Goal: Information Seeking & Learning: Learn about a topic

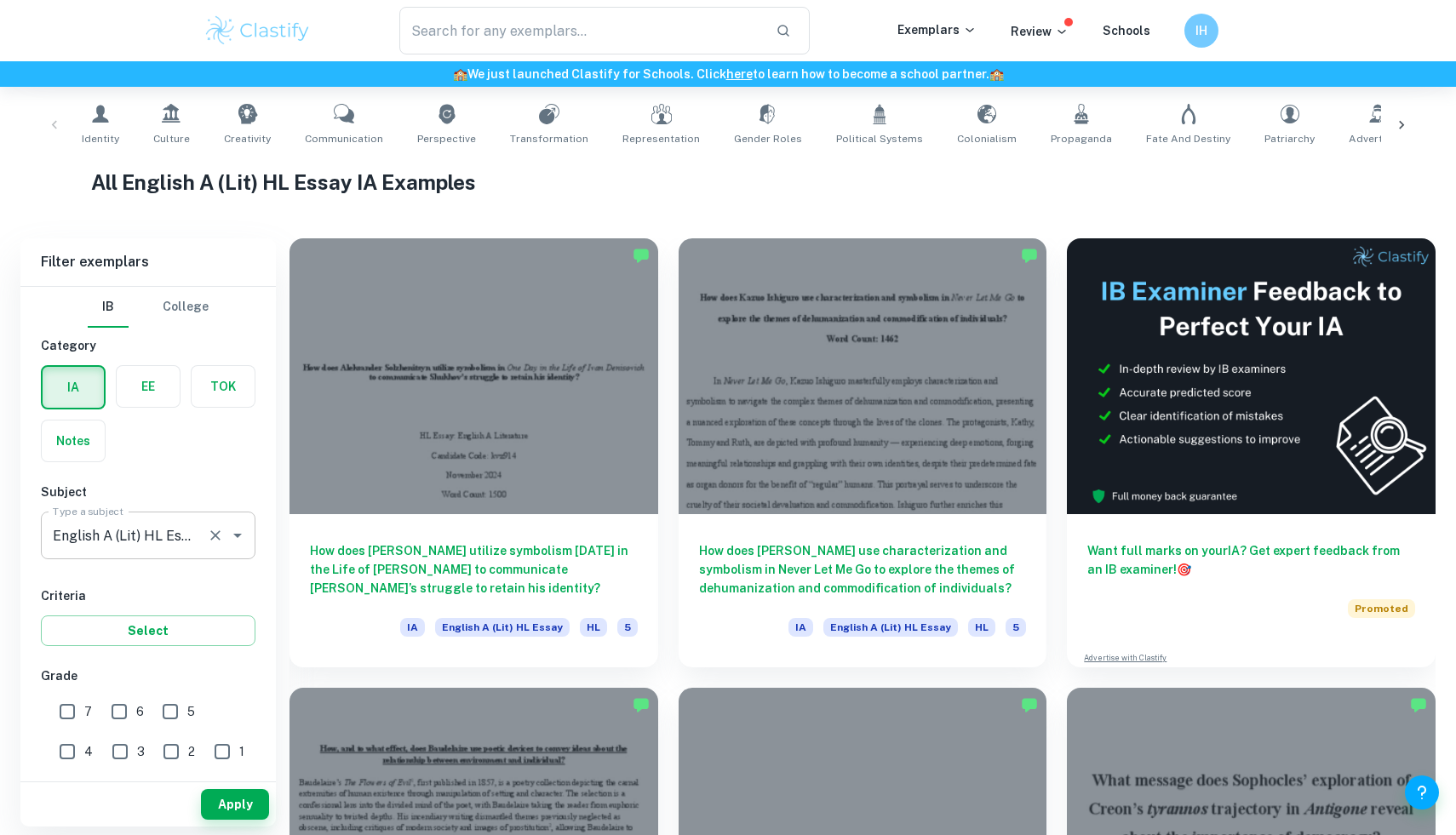
scroll to position [338, 0]
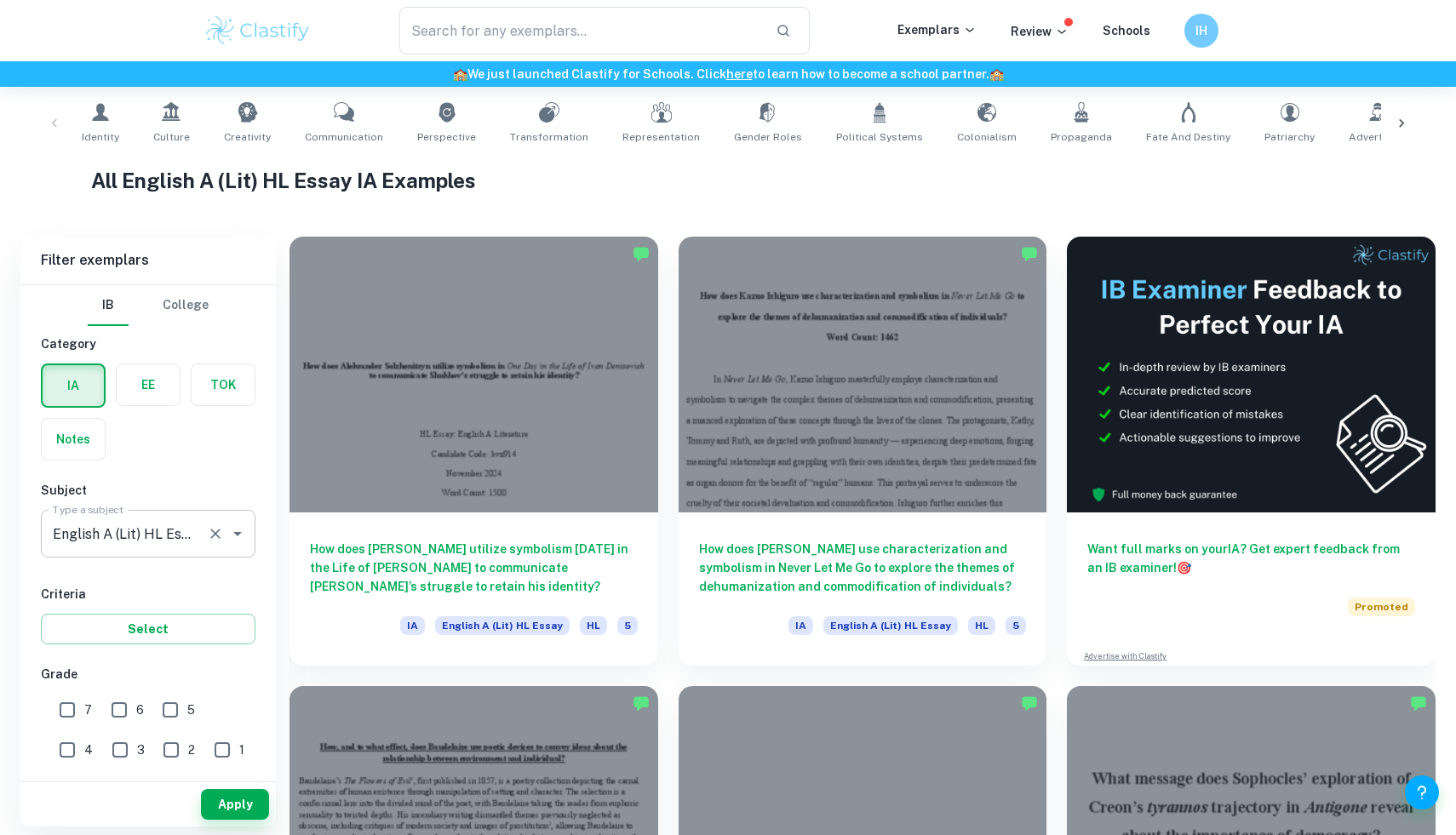
click at [218, 540] on icon "Clear" at bounding box center [216, 534] width 17 height 17
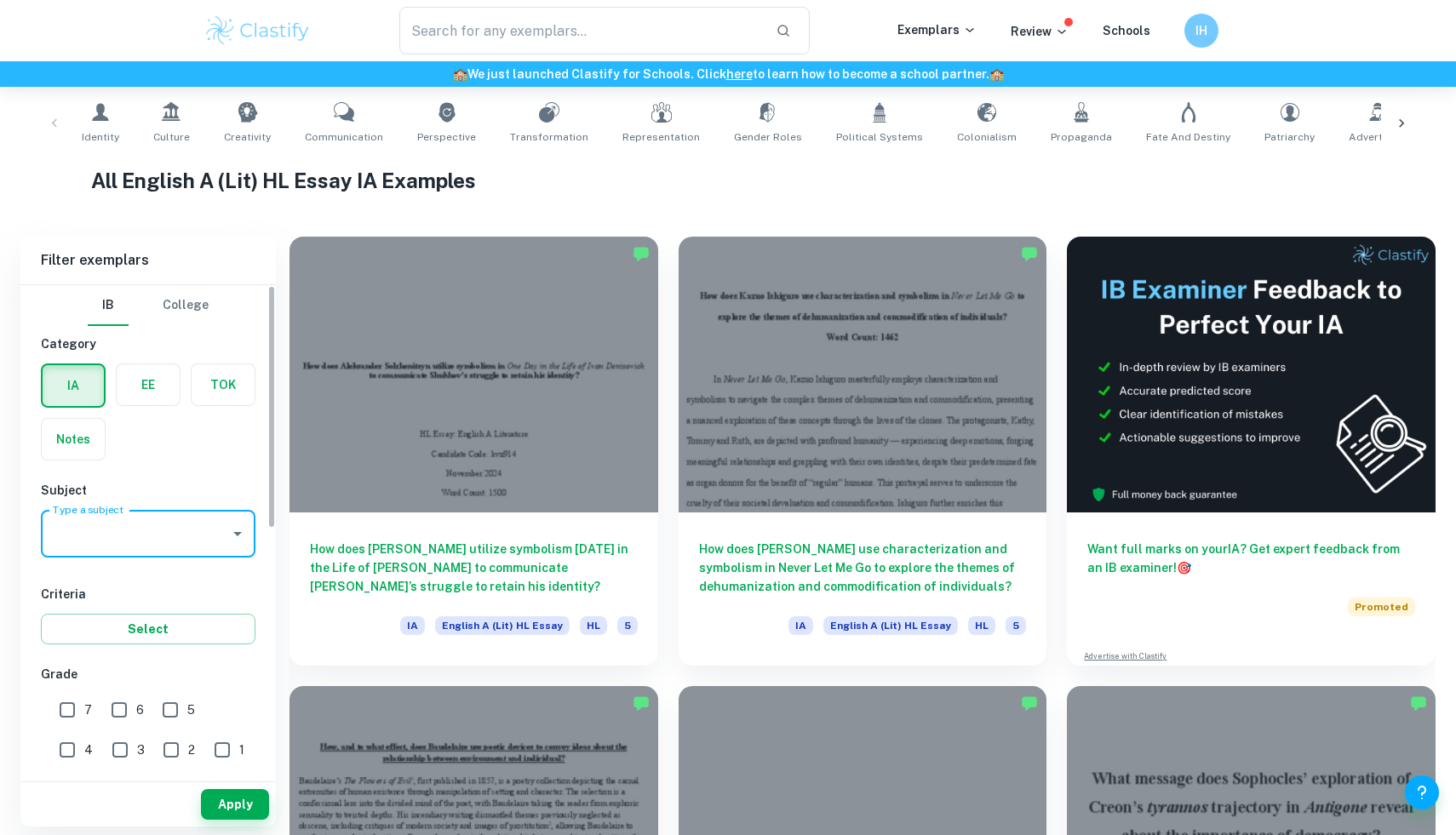
scroll to position [0, 0]
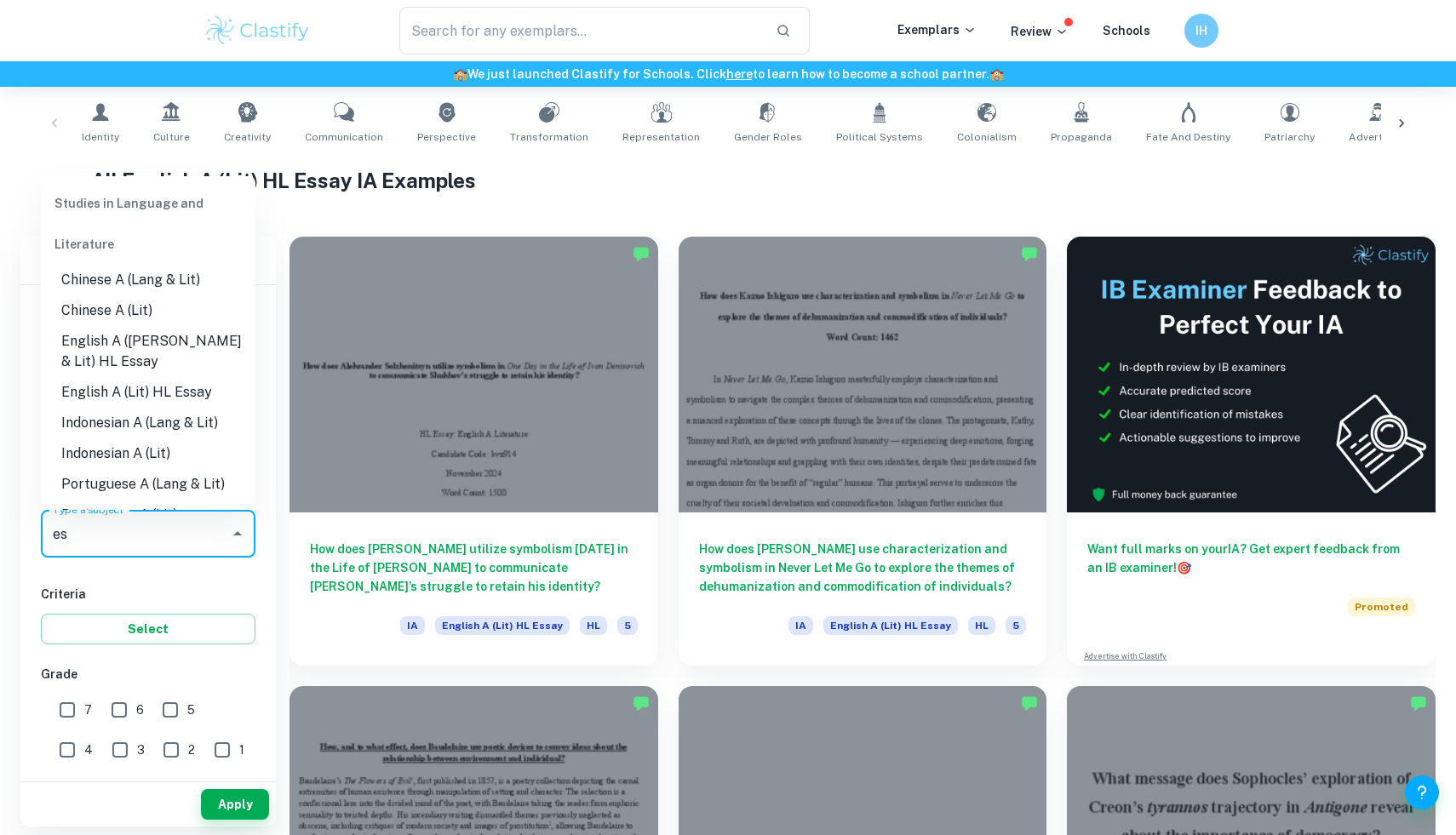
type input "e"
type input "ma"
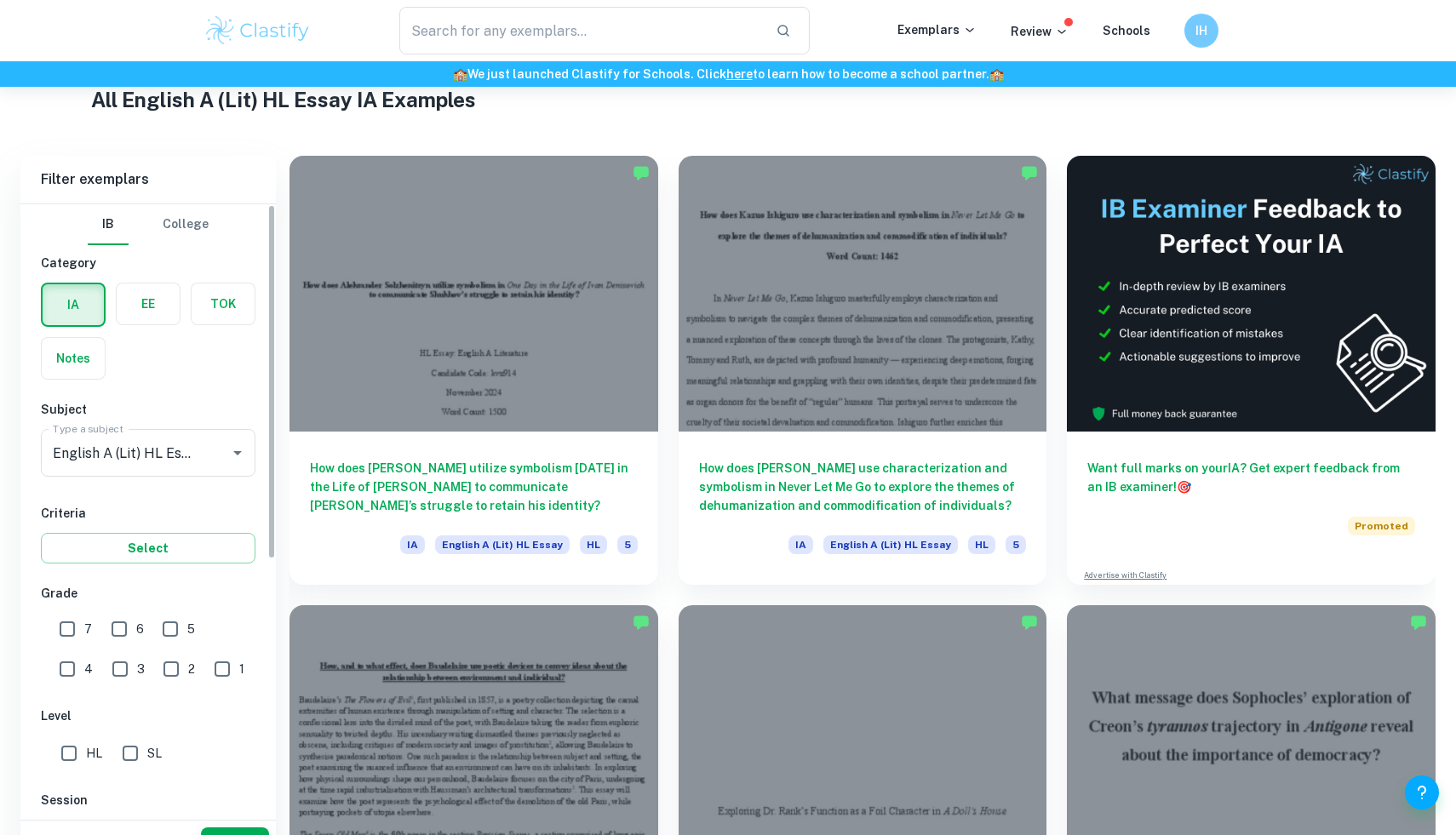
scroll to position [460, 0]
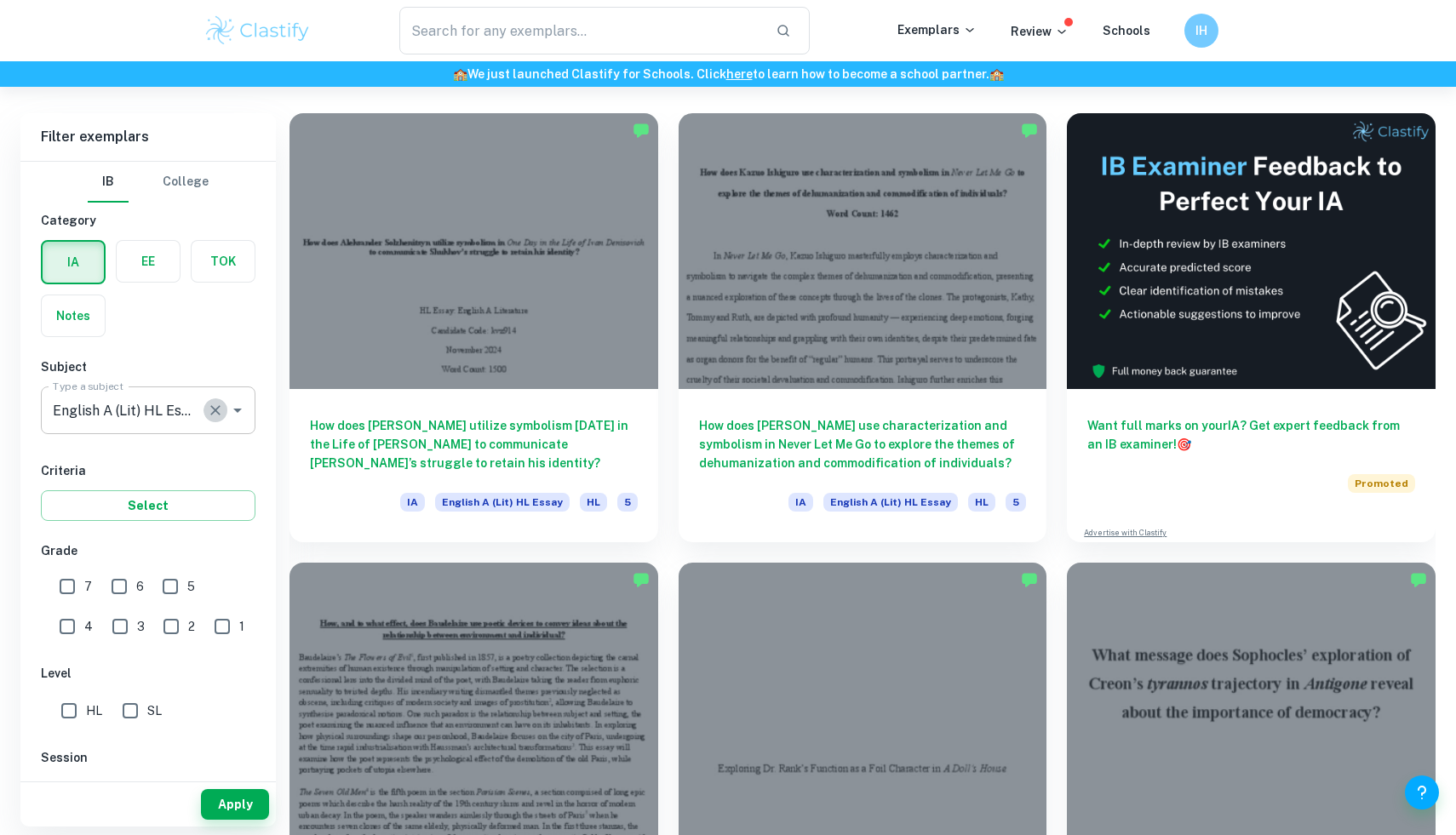
click at [217, 414] on icon "Clear" at bounding box center [216, 411] width 17 height 17
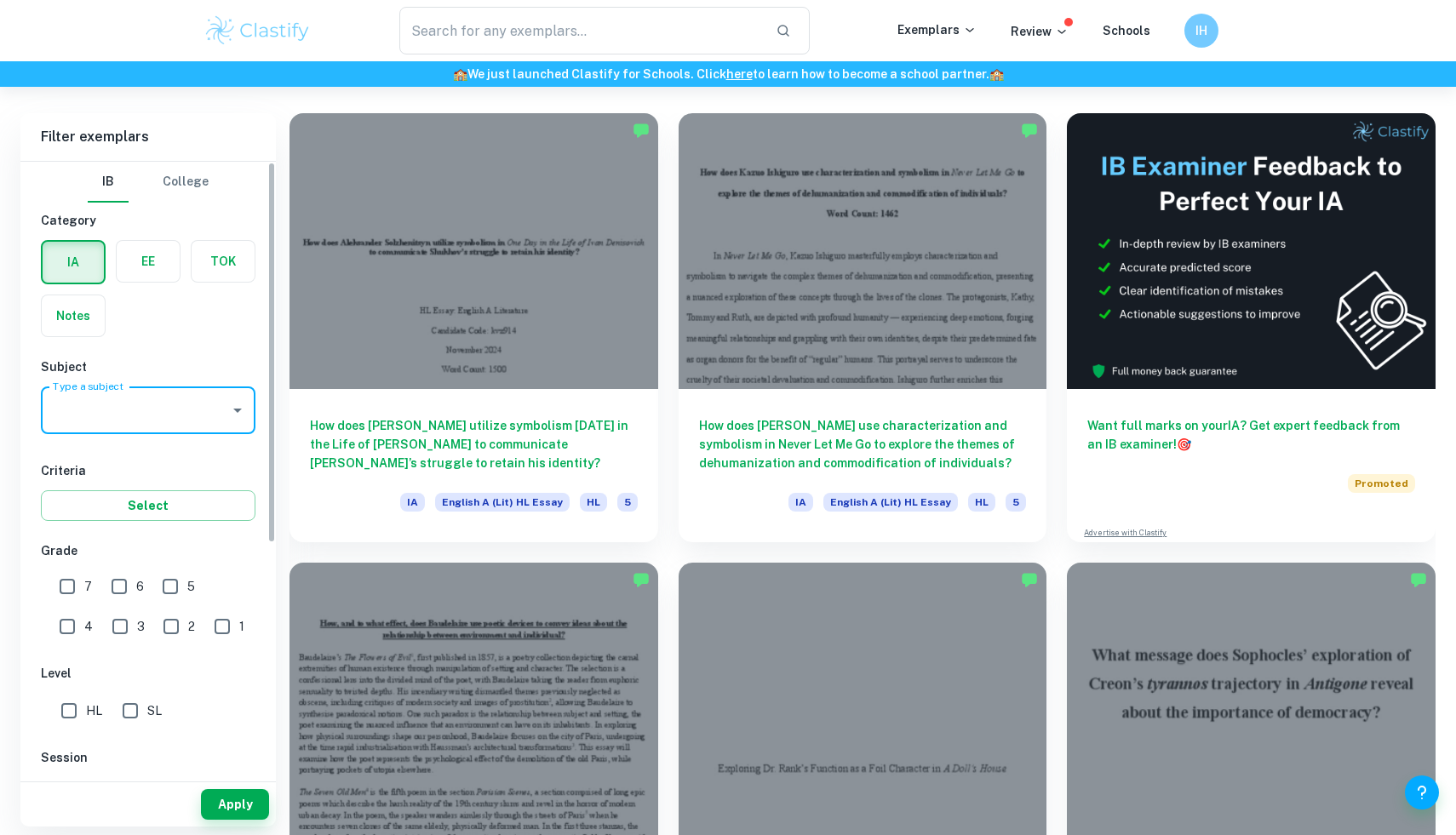
scroll to position [0, 0]
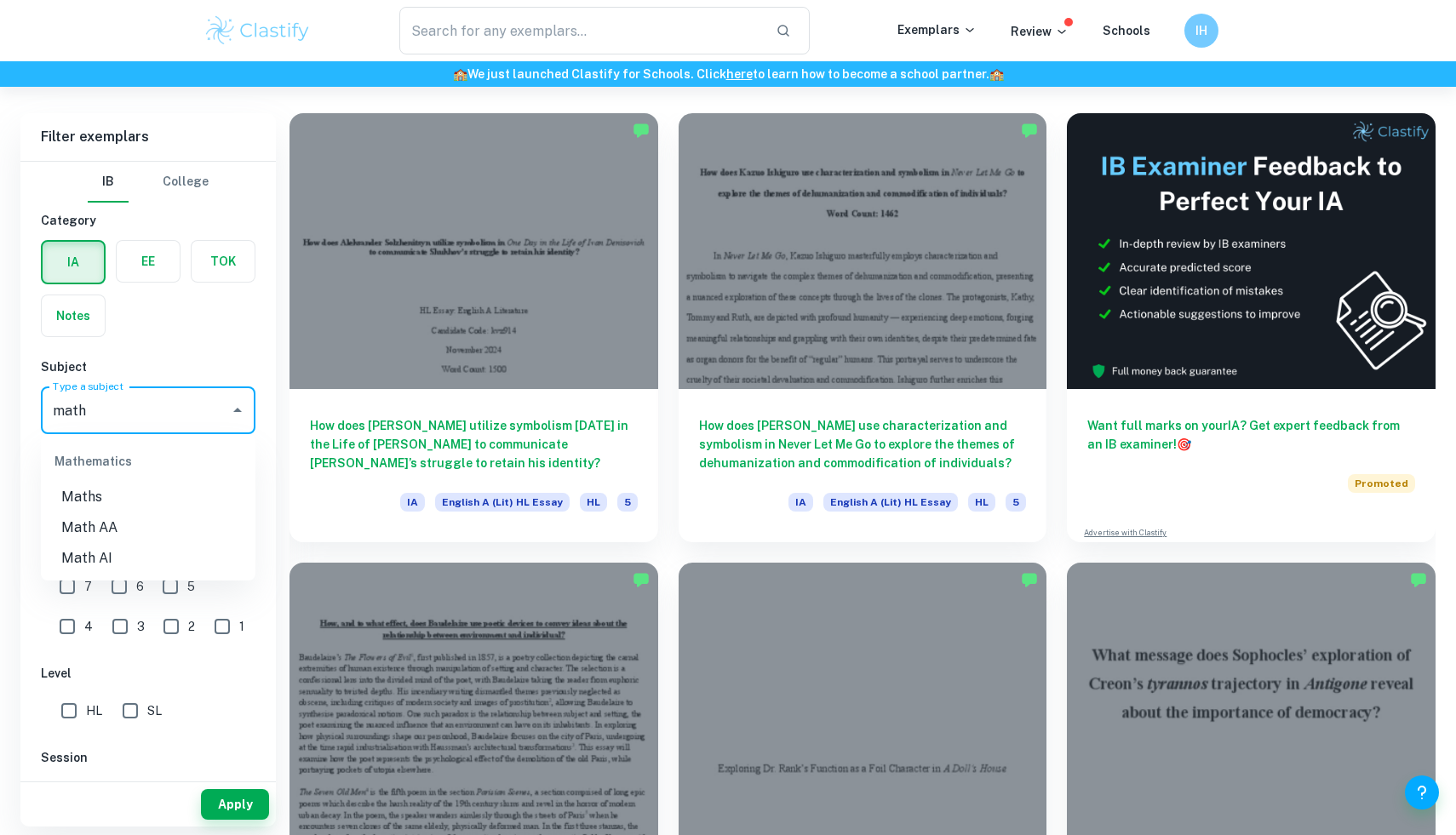
click at [176, 553] on li "Math AI" at bounding box center [149, 558] width 215 height 31
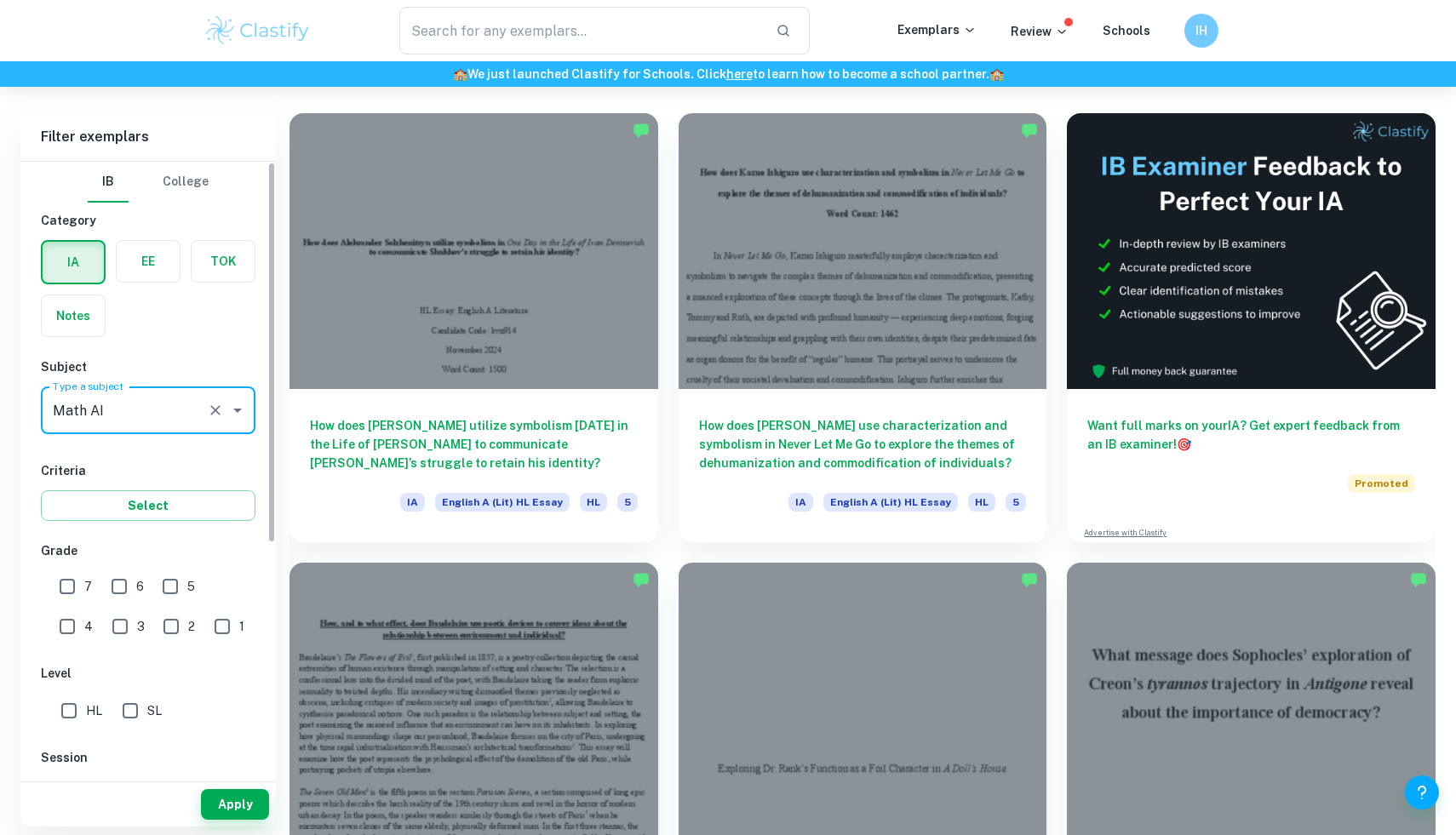
type input "Math AI"
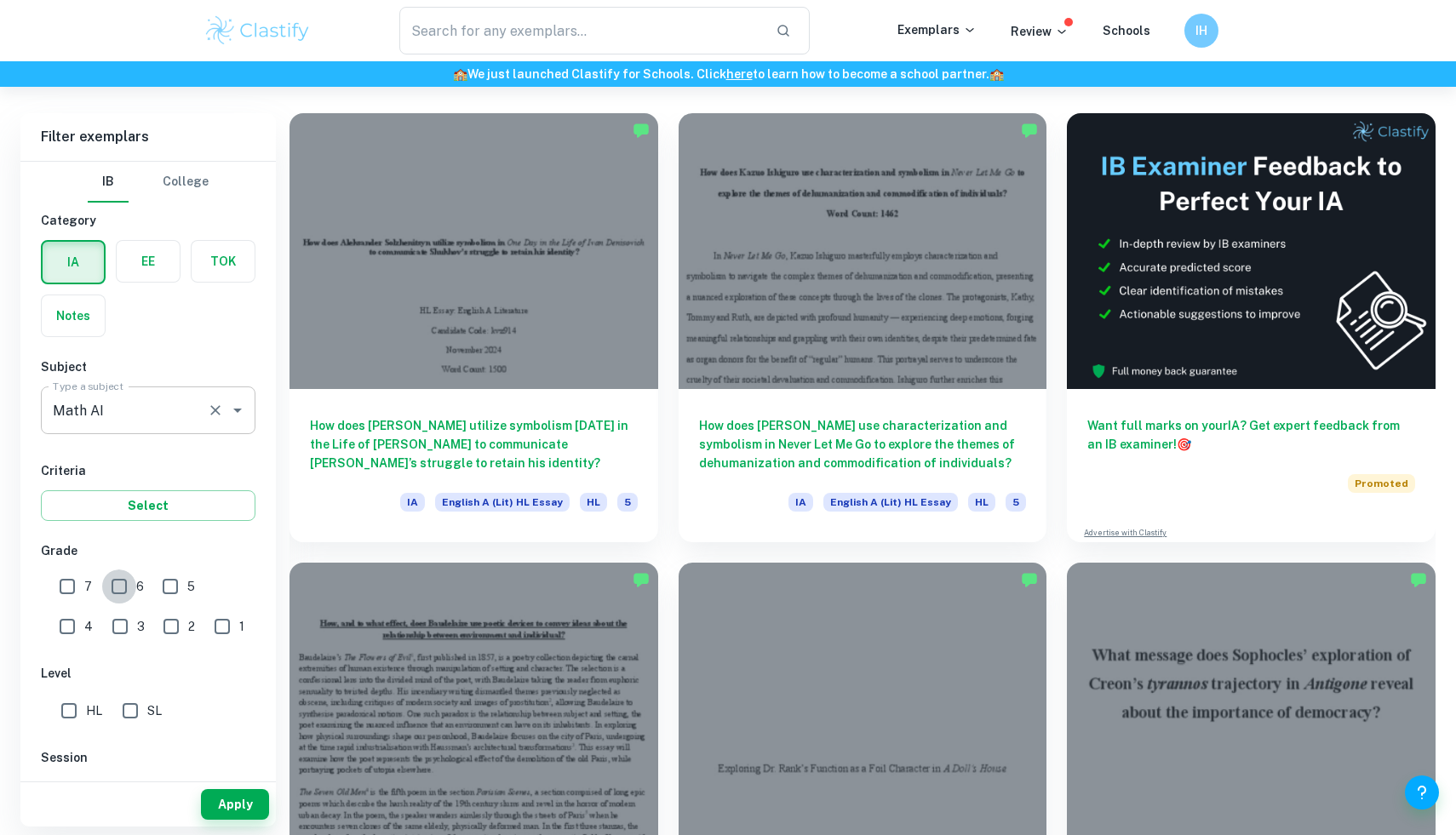
click at [106, 583] on input "6" at bounding box center [119, 587] width 34 height 34
checkbox input "true"
click at [73, 585] on input "7" at bounding box center [67, 587] width 34 height 34
checkbox input "true"
click at [136, 716] on input "SL" at bounding box center [131, 711] width 34 height 34
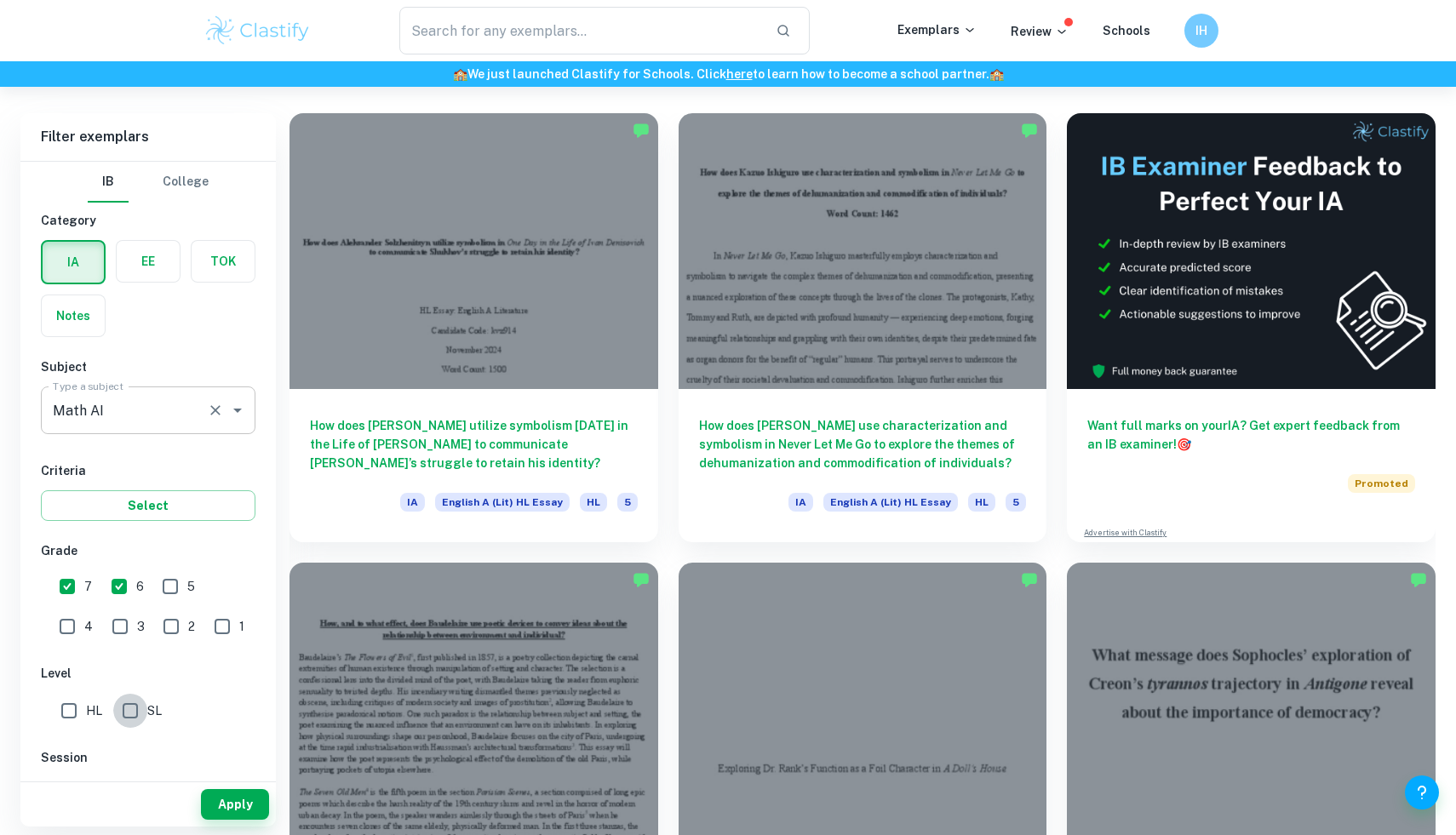
checkbox input "true"
click at [222, 810] on button "Apply" at bounding box center [235, 805] width 68 height 31
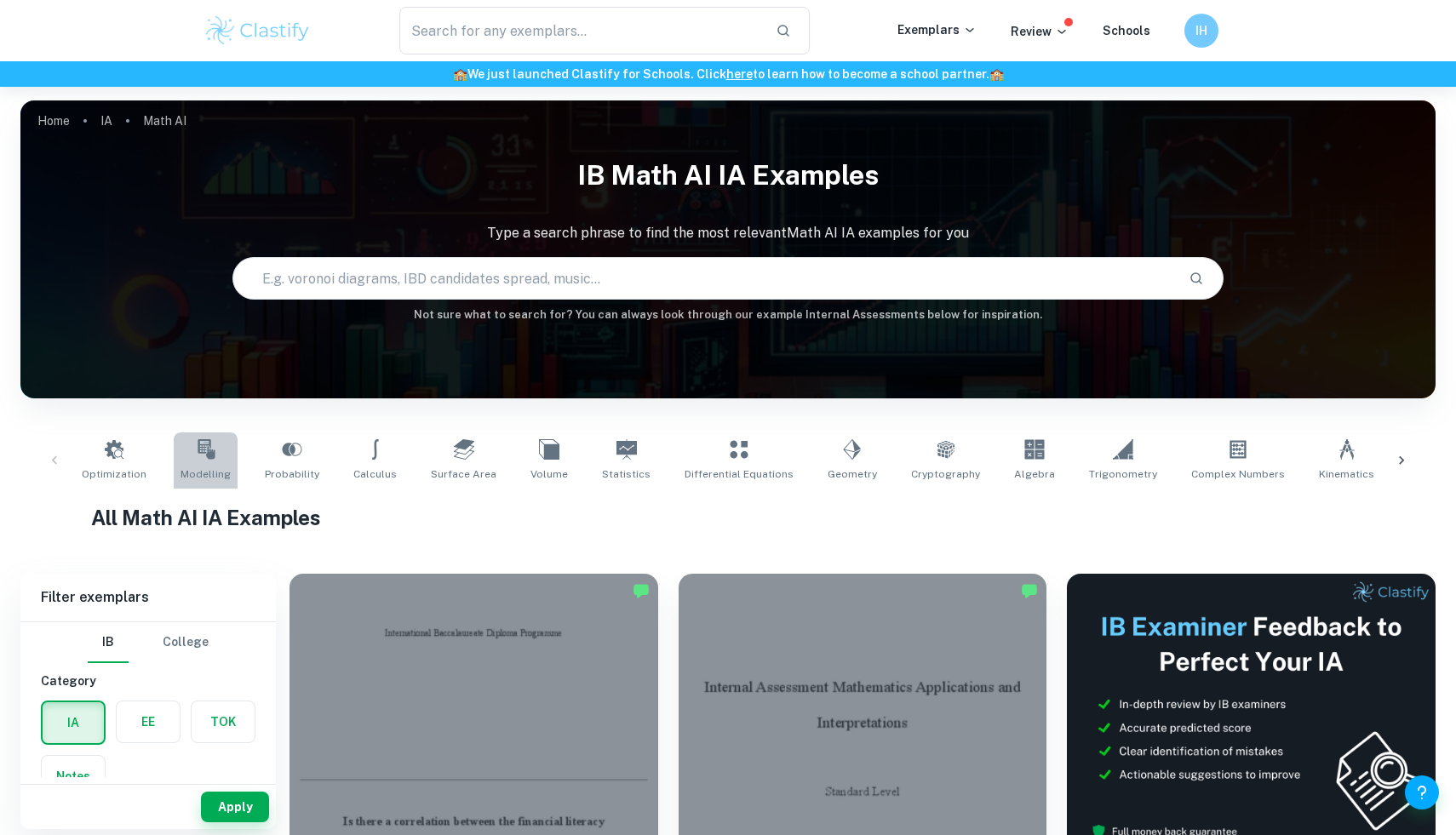
click at [199, 466] on span "Modelling" at bounding box center [205, 474] width 50 height 15
type input "Modelling"
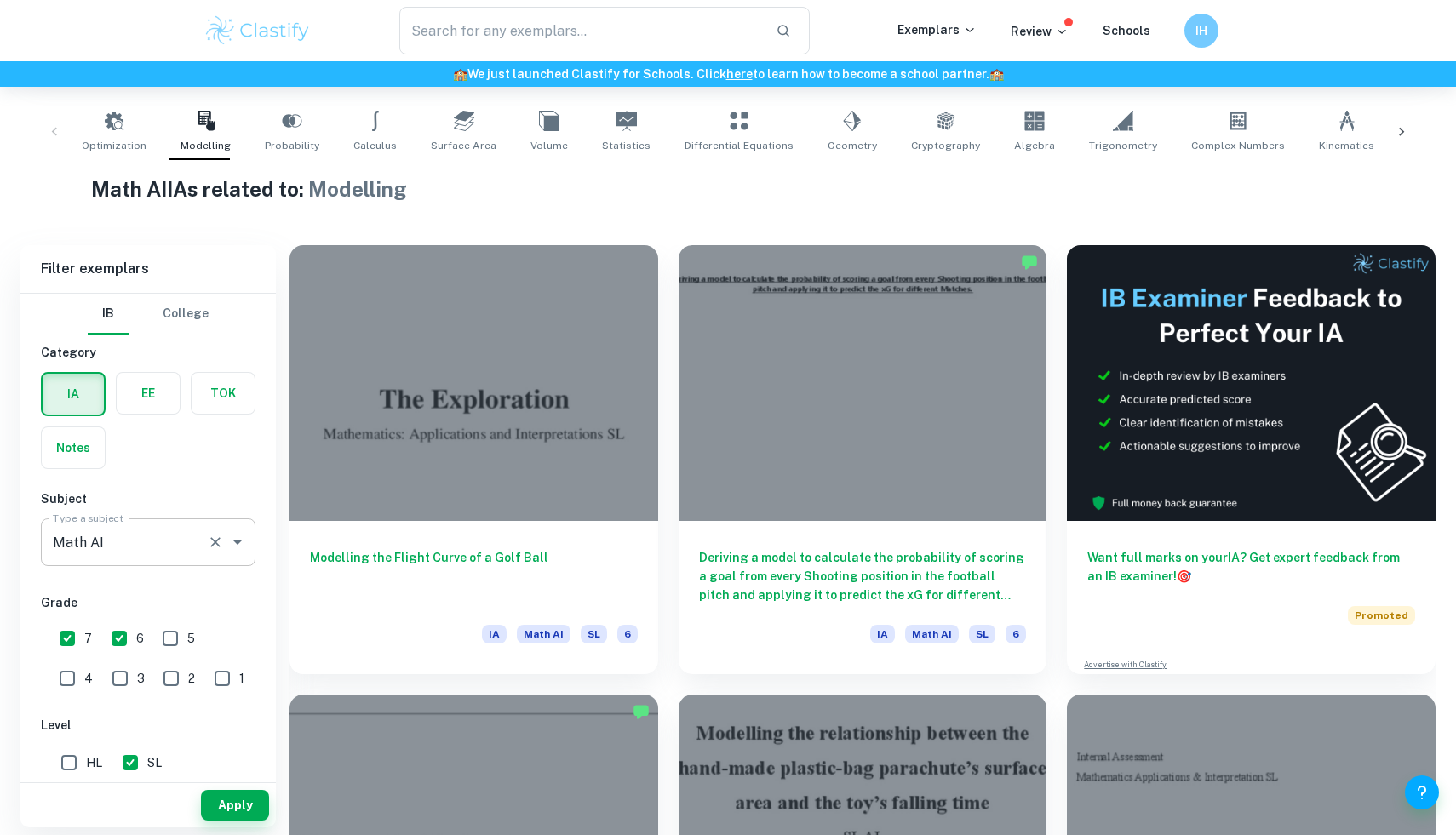
scroll to position [330, 0]
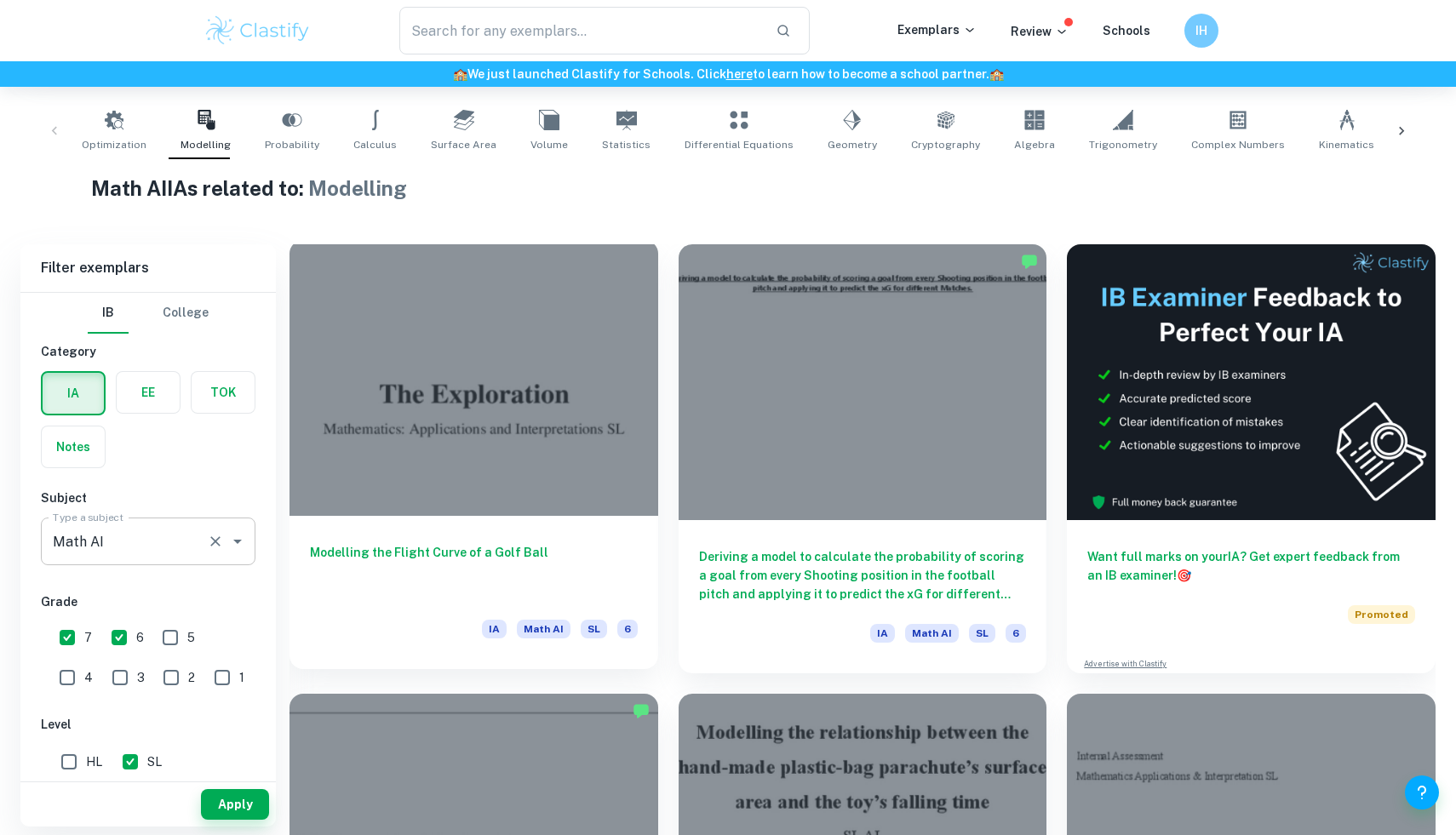
click at [447, 551] on h6 "Modelling the Flight Curve of a Golf Ball" at bounding box center [474, 570] width 328 height 56
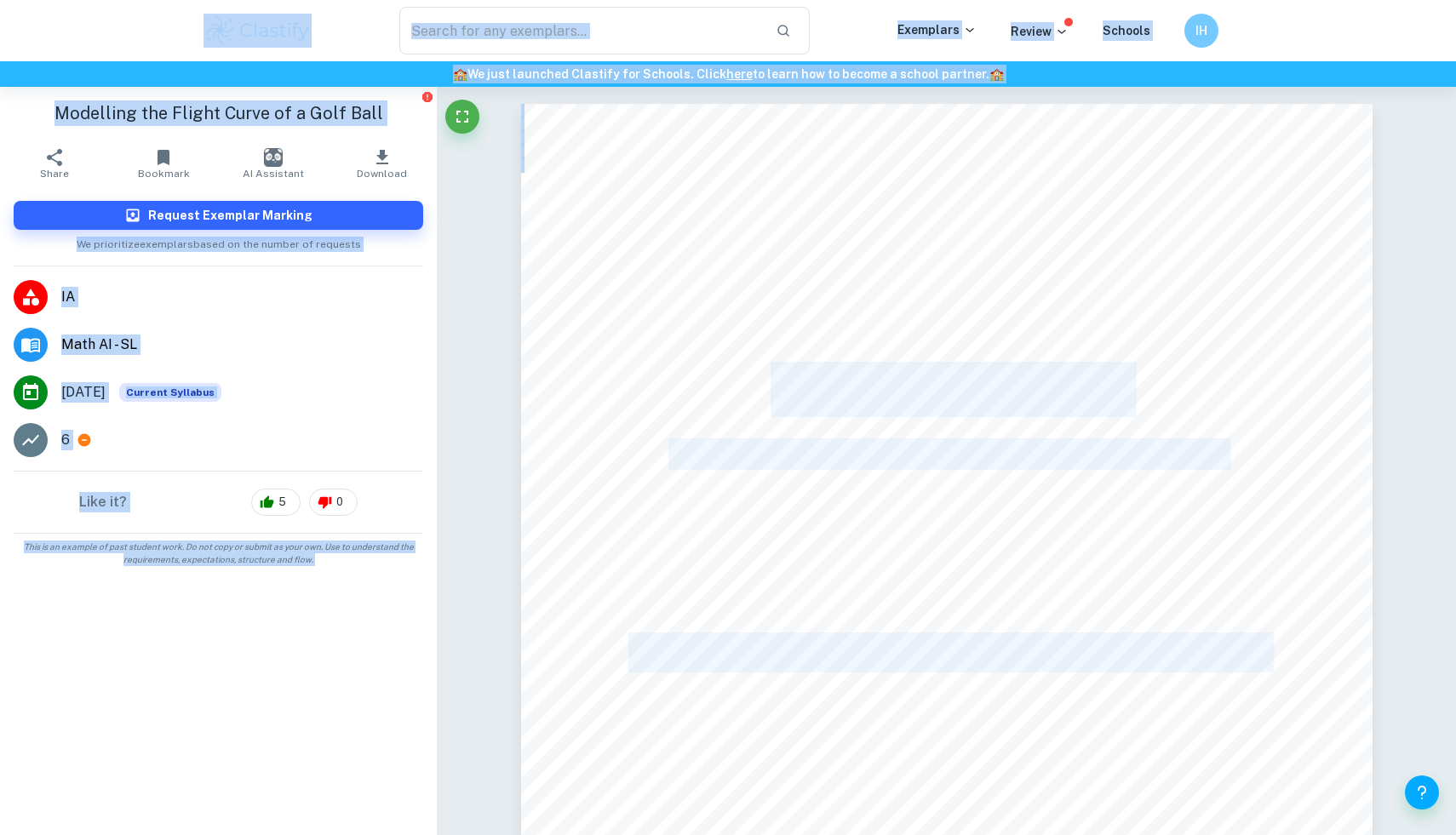
copy body "​ Exemplars Review Schools IH 🏫 We just launched Clastify for Schools. Click he…"
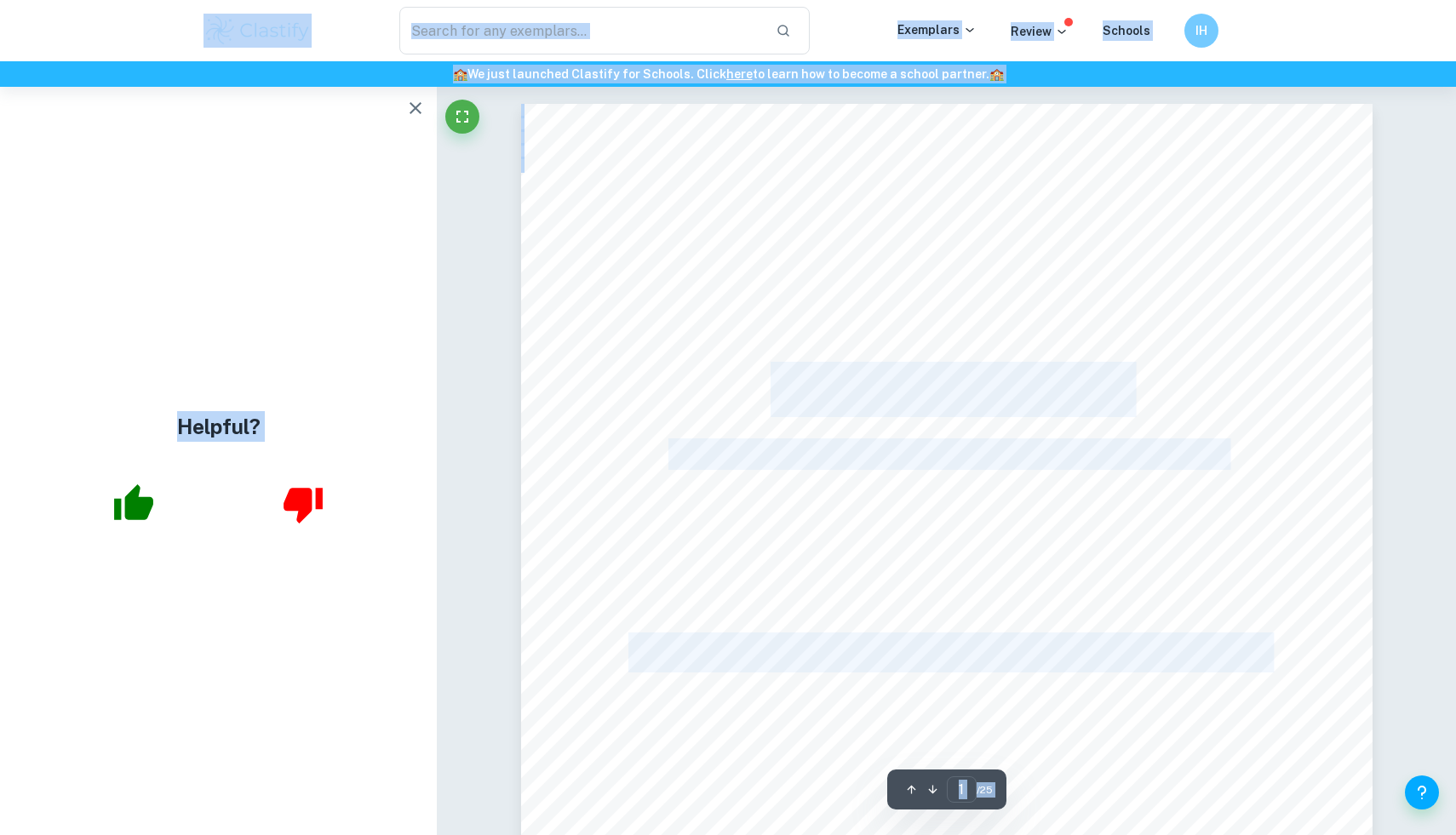
click at [797, 278] on div "1 The Exploration Mathematics: Applications and Interpretations SL Modelling th…" at bounding box center [947, 655] width 851 height 1102
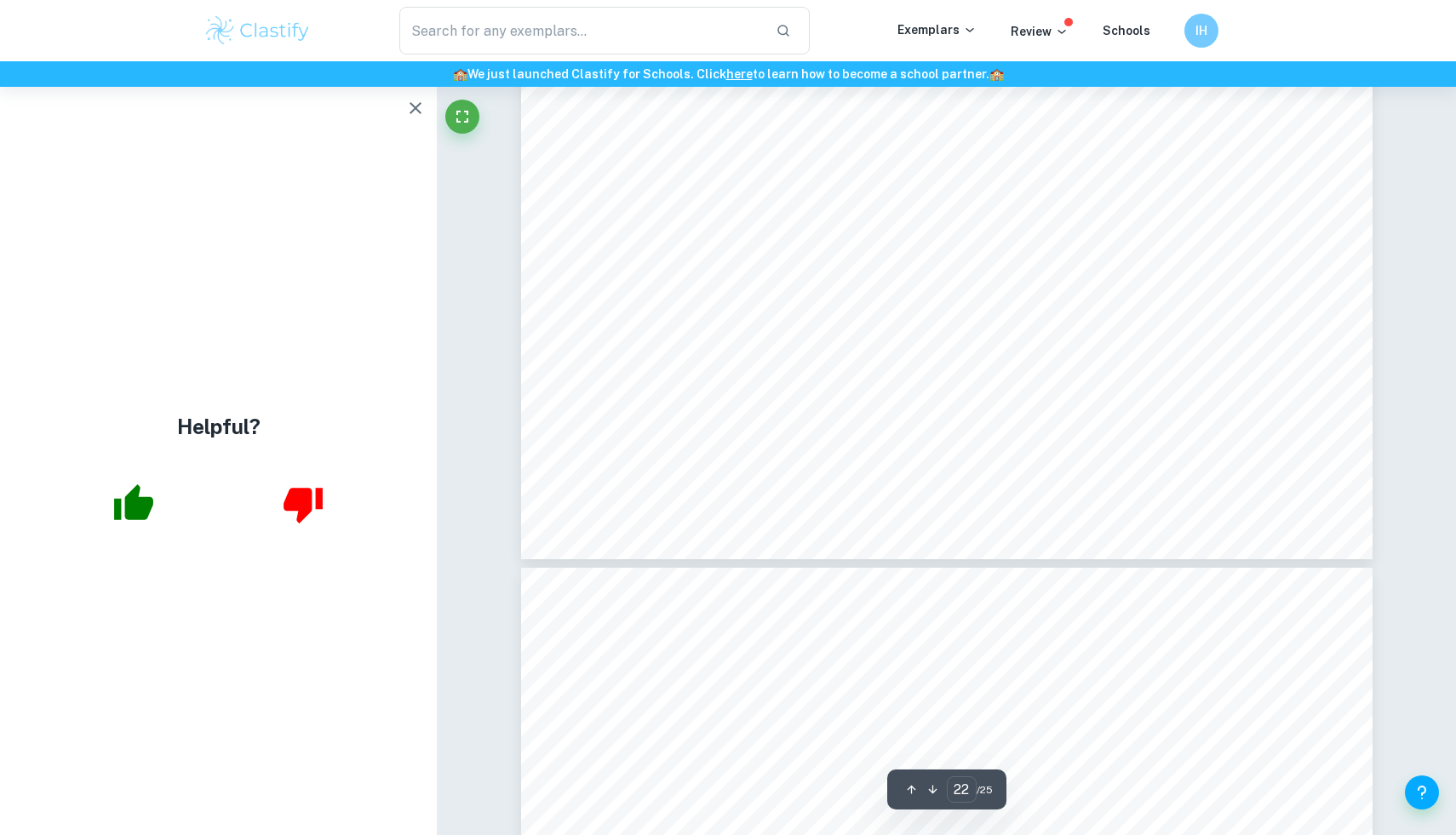
scroll to position [23460, 0]
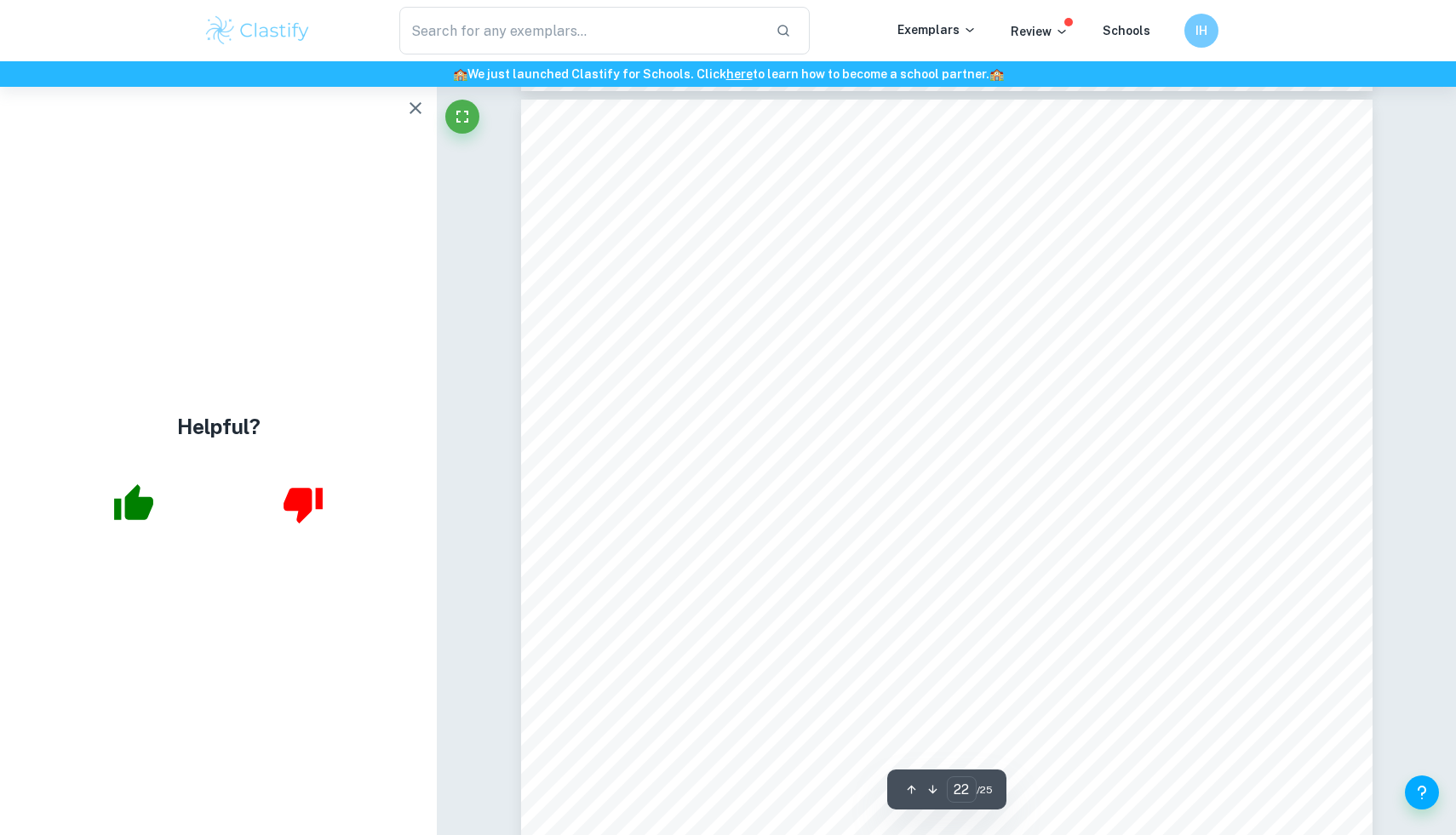
click at [415, 104] on icon "button" at bounding box center [416, 108] width 21 height 21
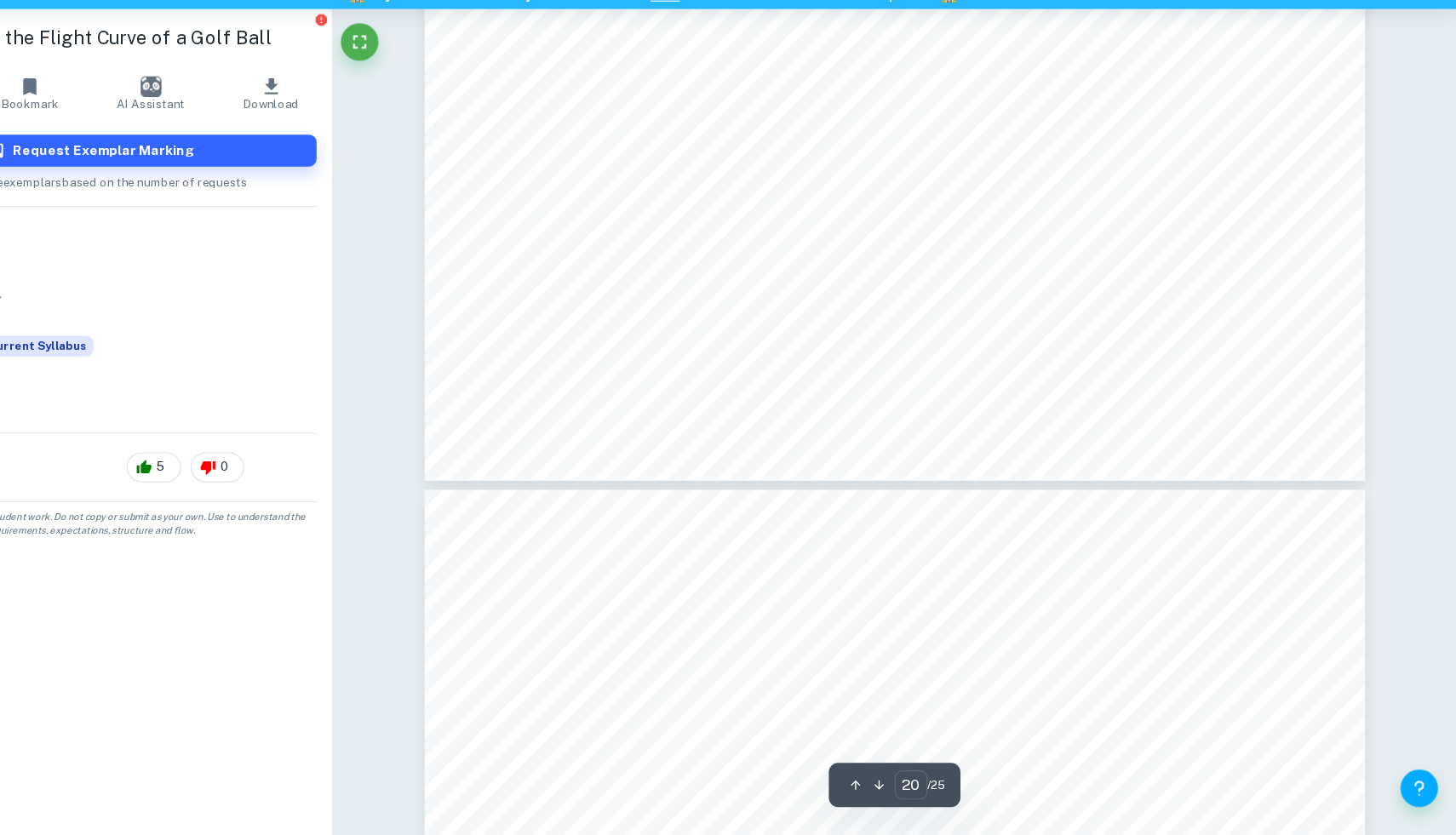
scroll to position [21957, 0]
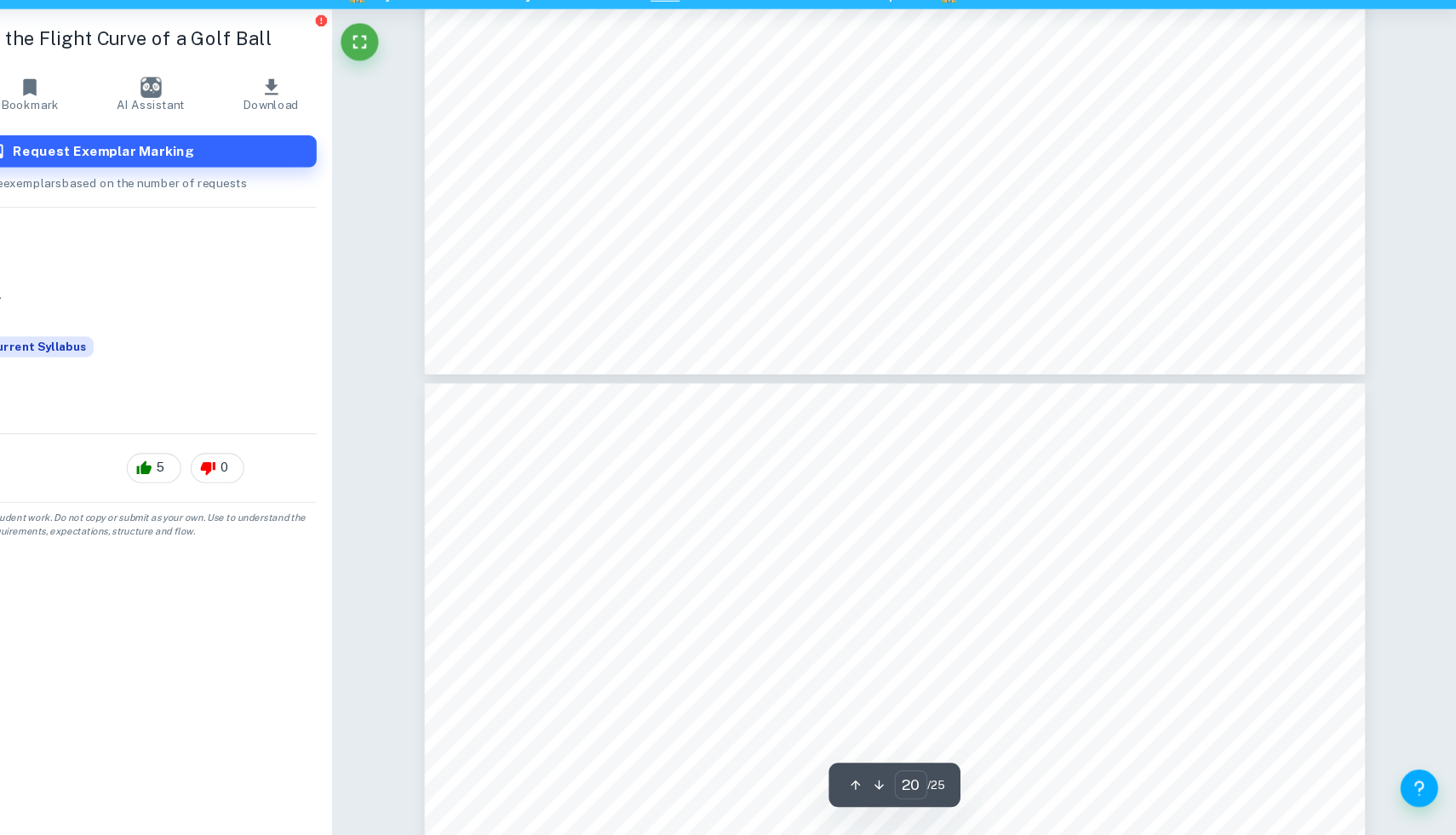
type input "21"
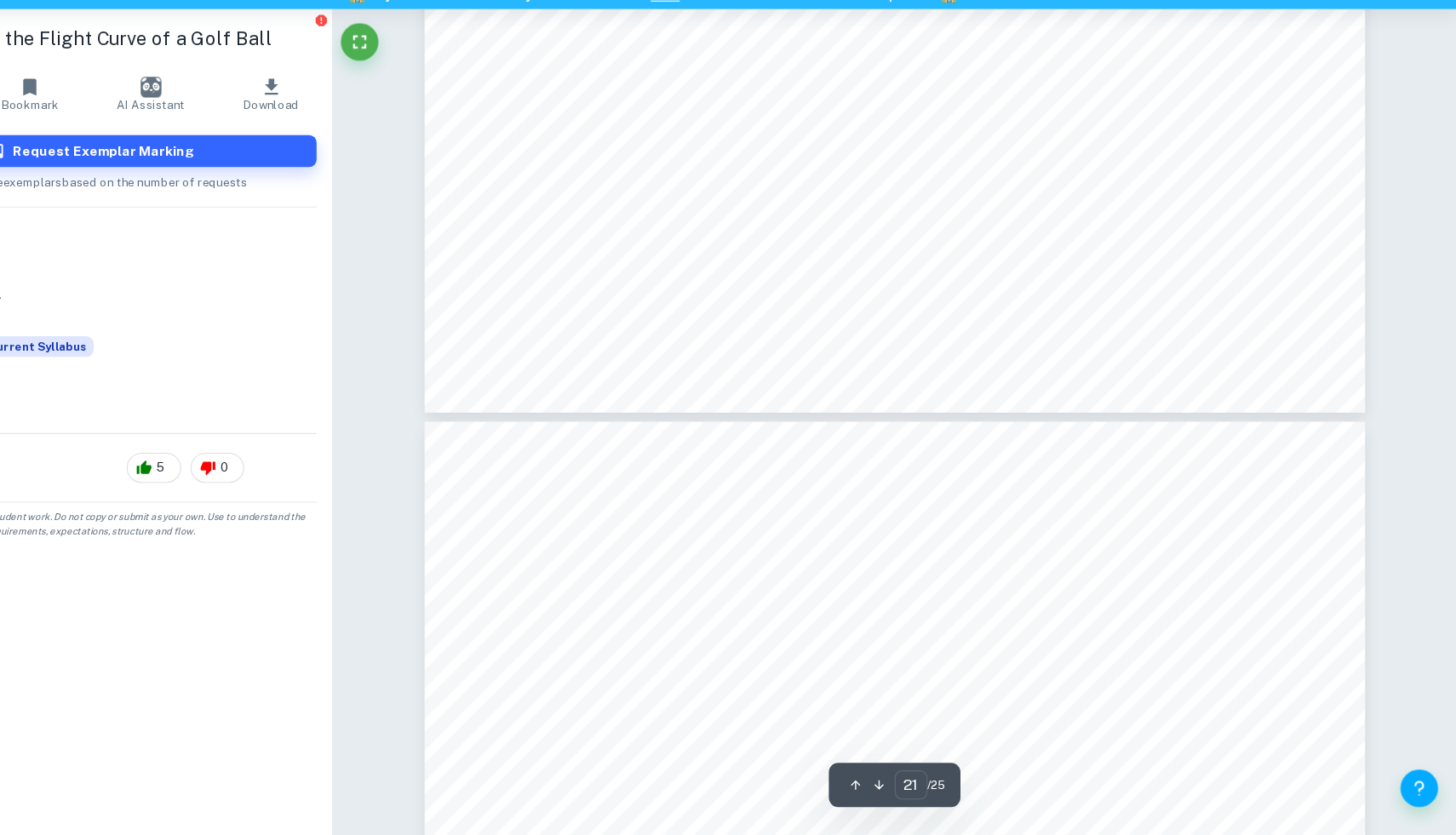
scroll to position [23103, 0]
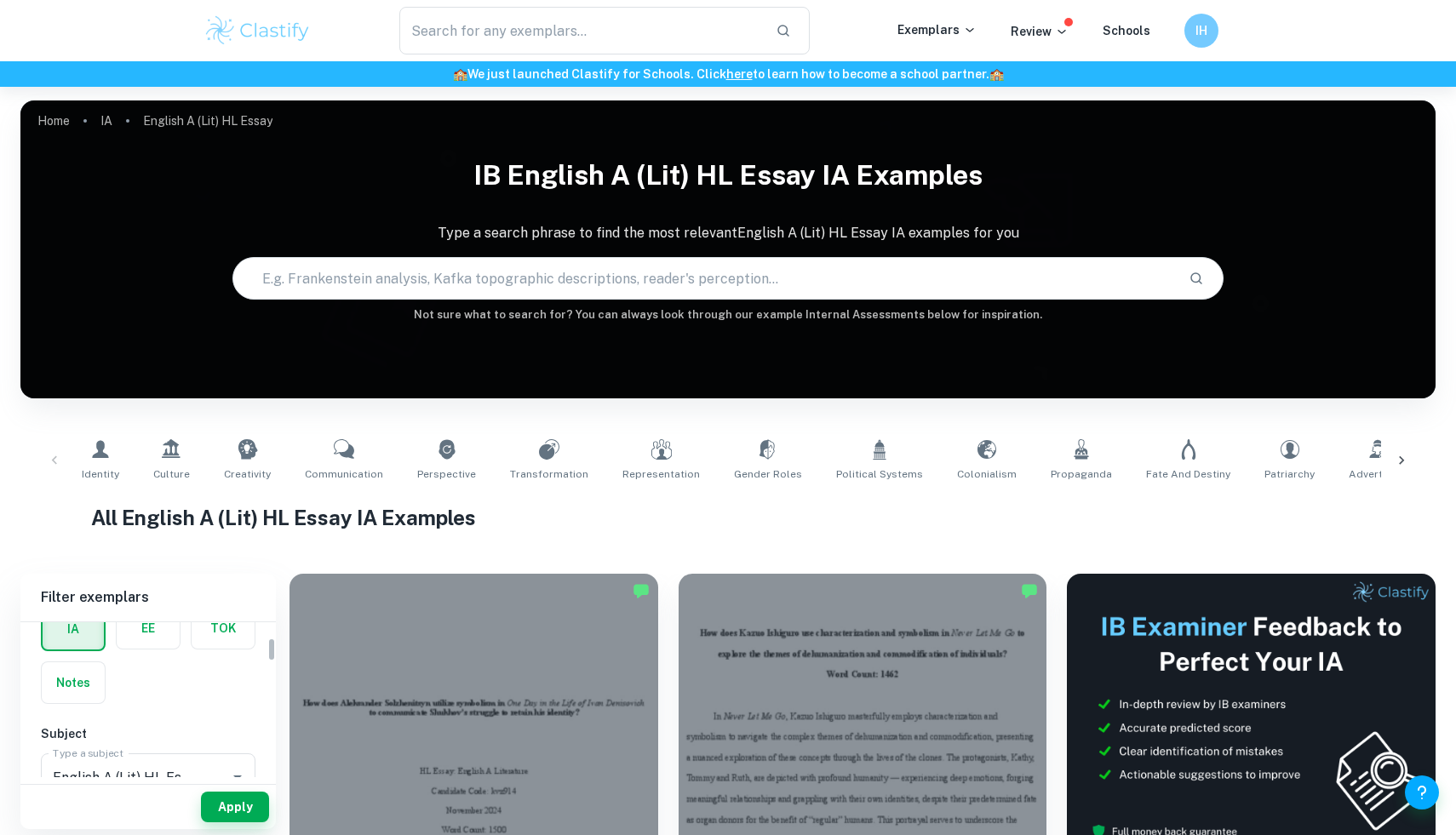
scroll to position [101, 0]
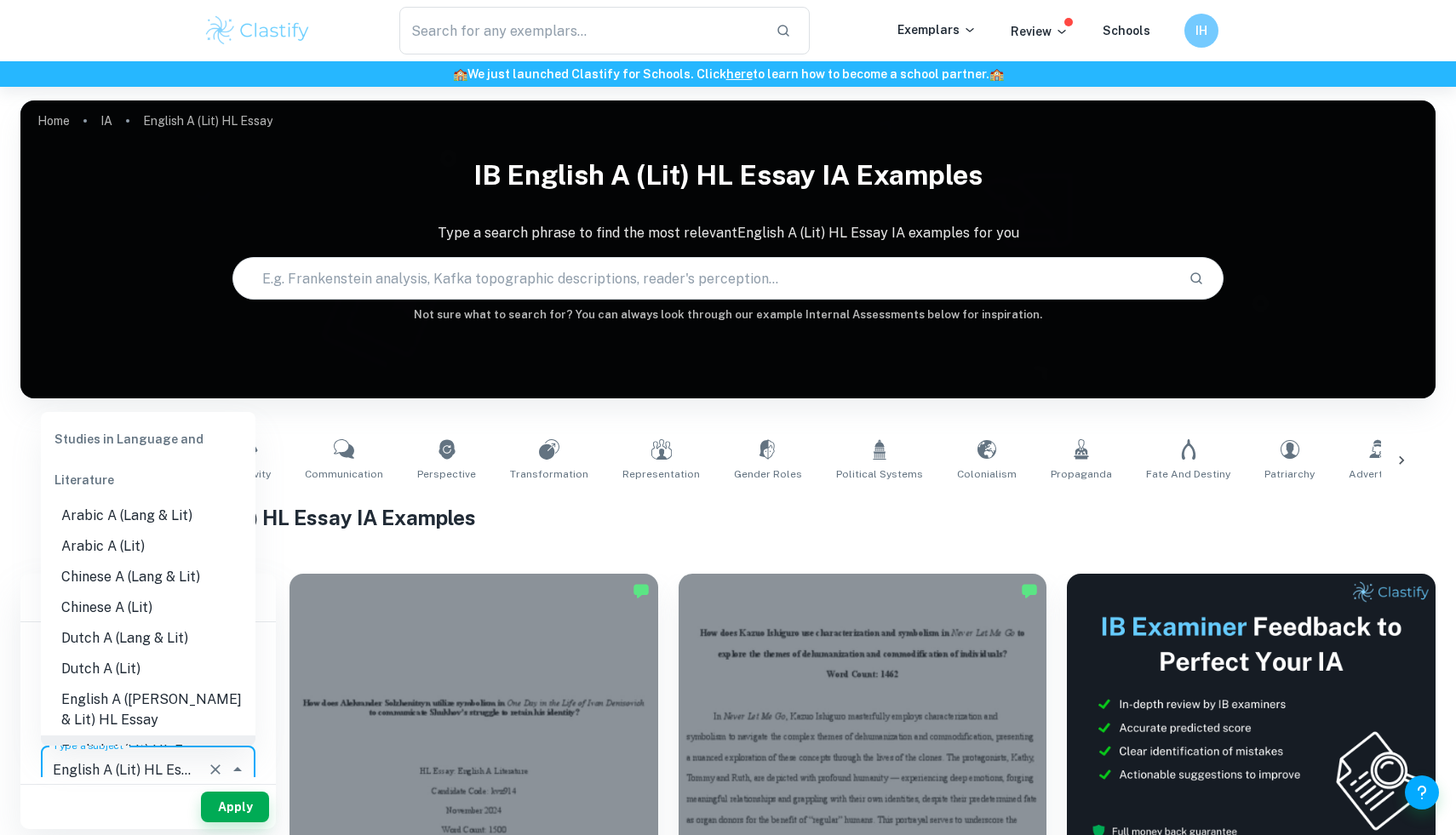
click at [119, 761] on input "English A (Lit) HL Essay" at bounding box center [125, 770] width 151 height 33
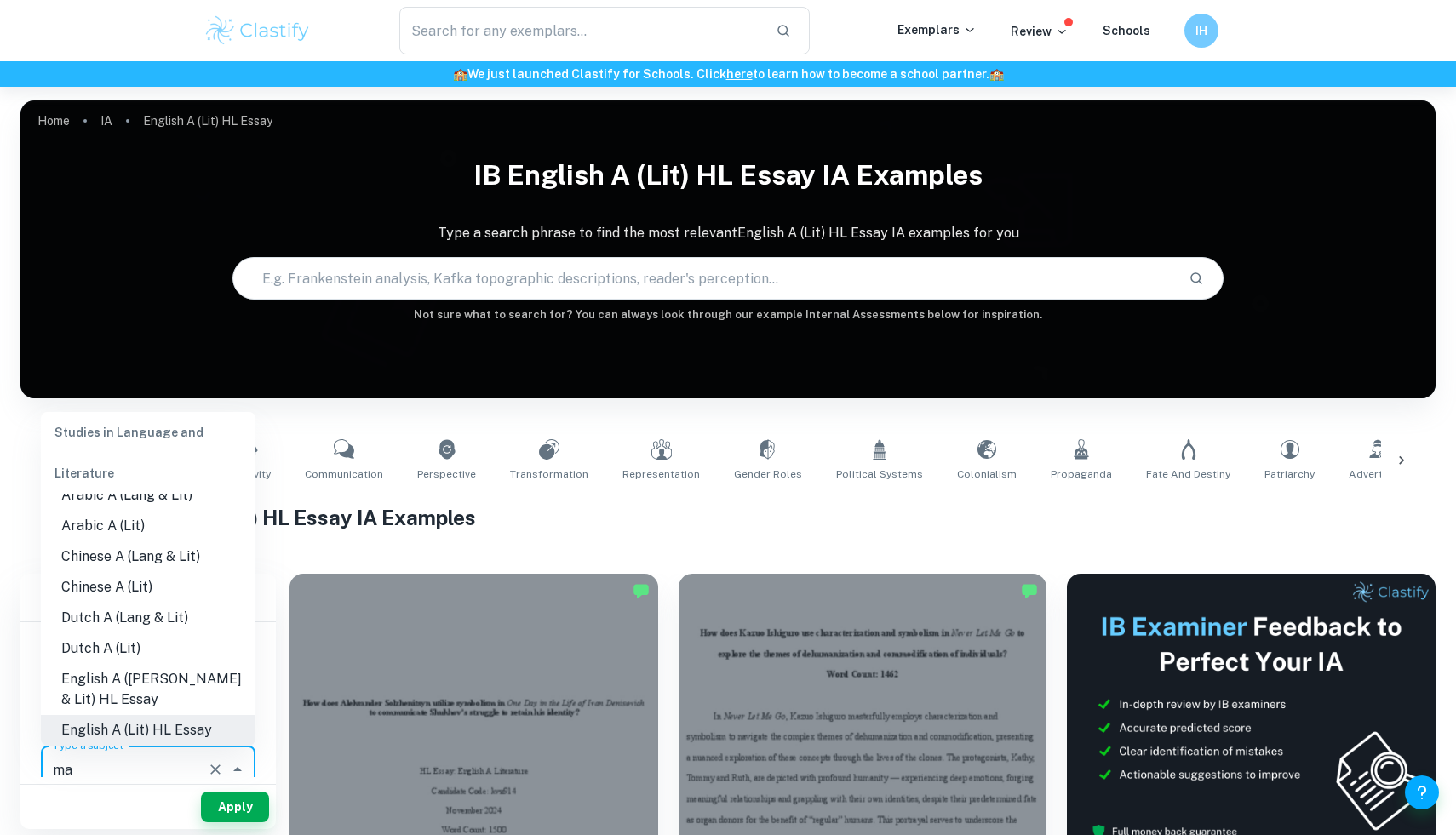
scroll to position [0, 0]
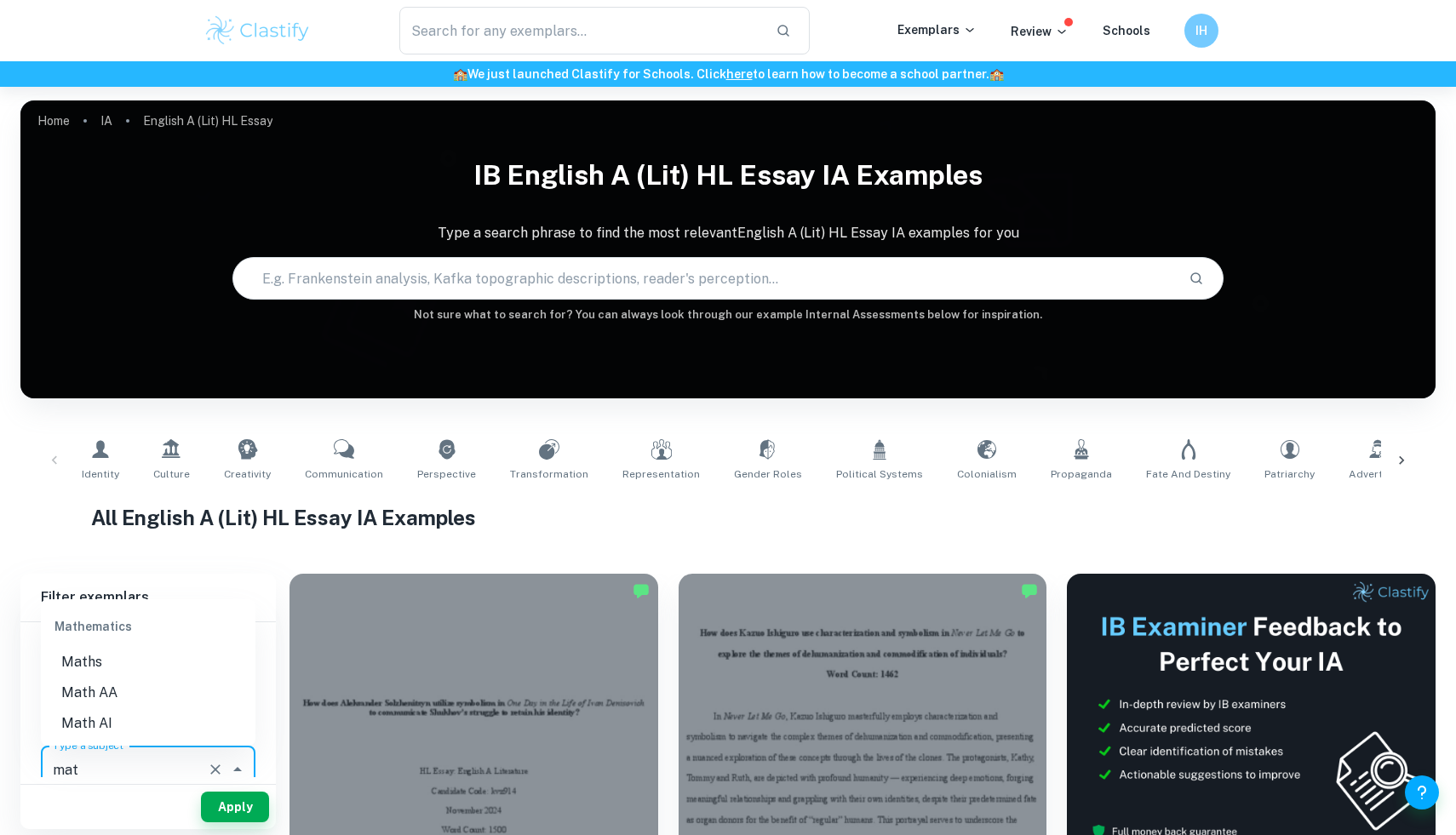
click at [131, 722] on li "Math AI" at bounding box center [149, 724] width 215 height 31
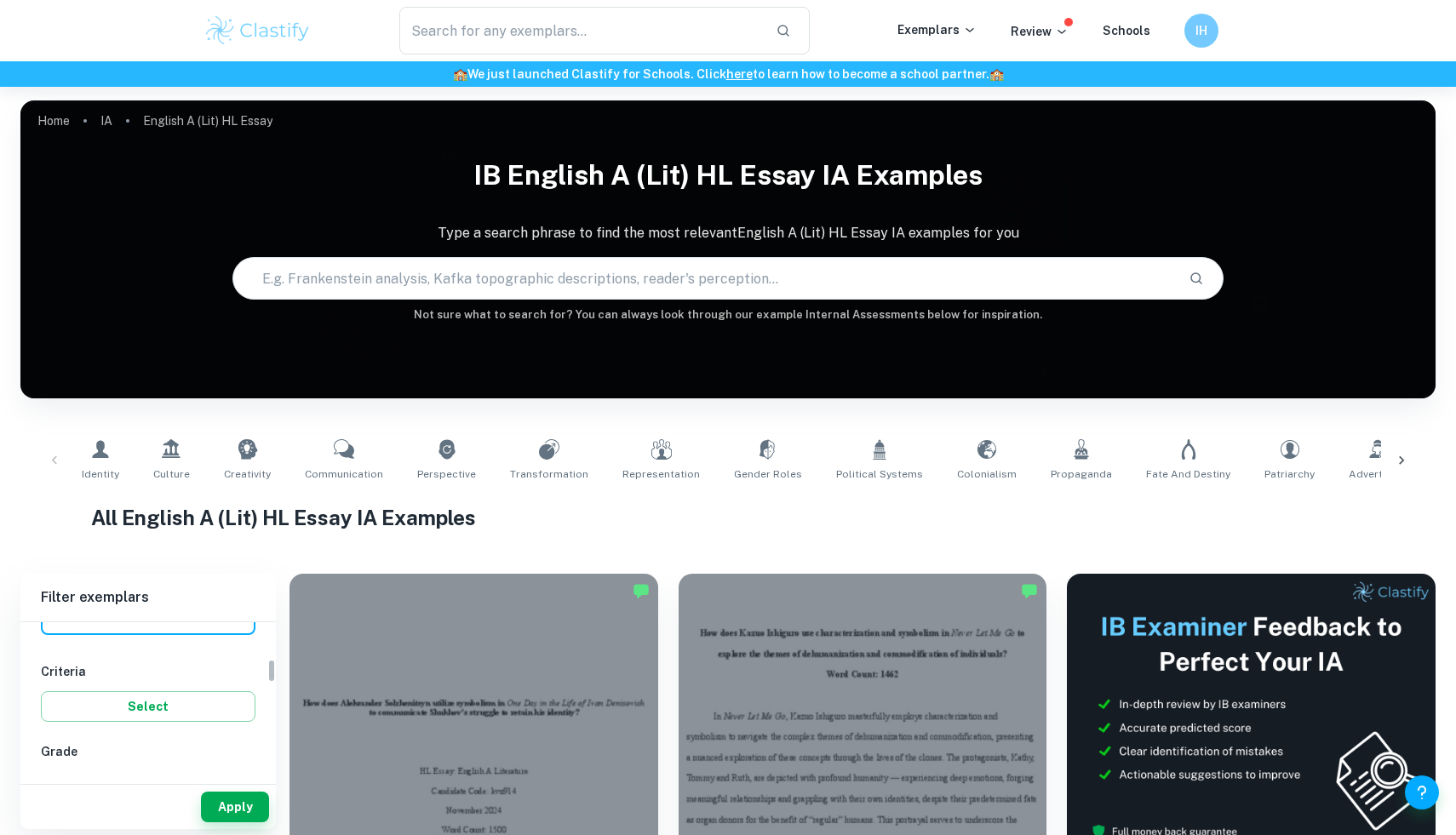
scroll to position [337, 0]
type input "Math AI"
click at [113, 705] on input "6" at bounding box center [119, 711] width 34 height 34
checkbox input "true"
click at [66, 705] on input "7" at bounding box center [67, 711] width 34 height 34
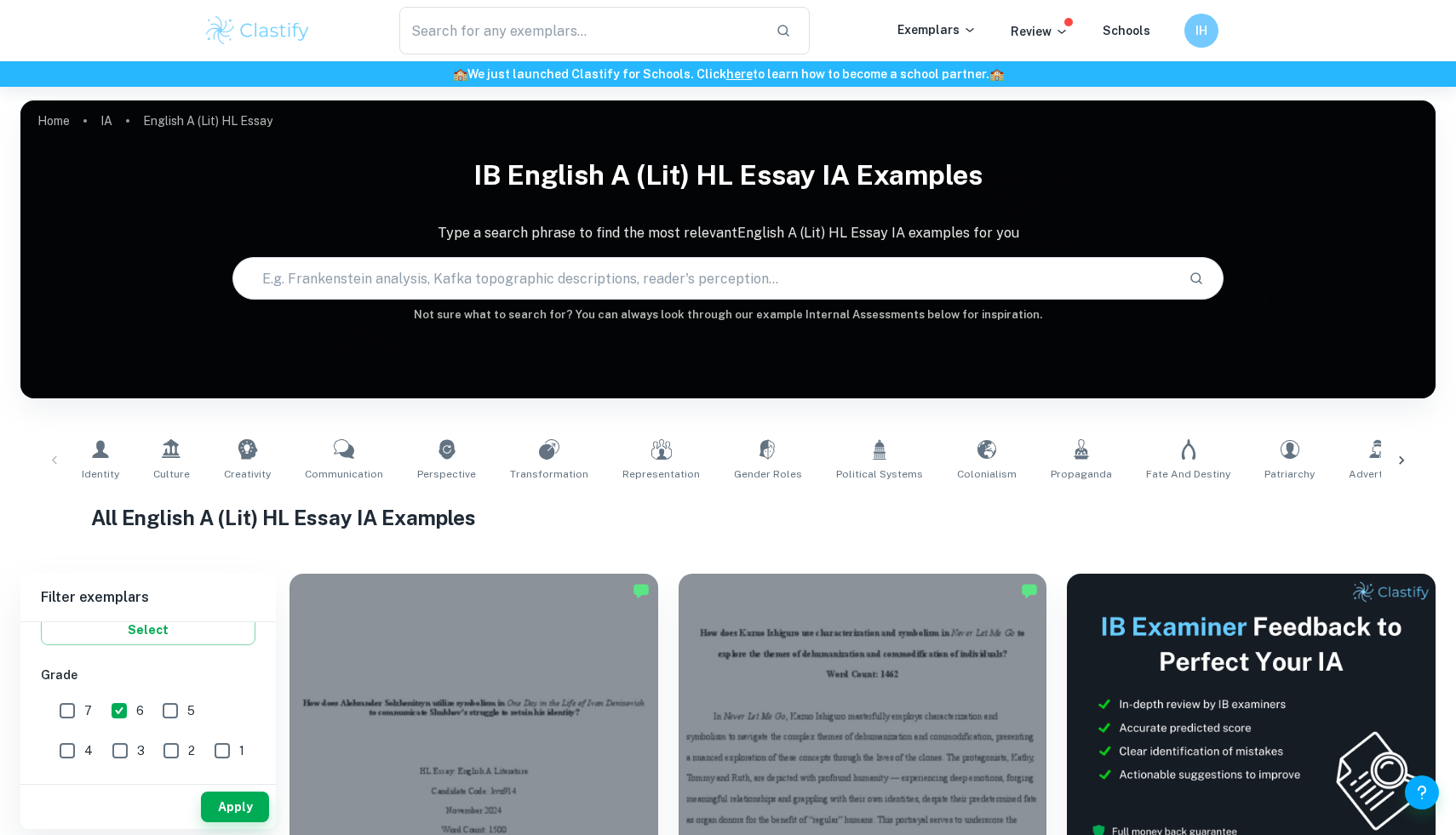
checkbox input "true"
click at [126, 644] on input "SL" at bounding box center [131, 635] width 34 height 34
checkbox input "true"
click at [230, 799] on button "Apply" at bounding box center [235, 808] width 68 height 31
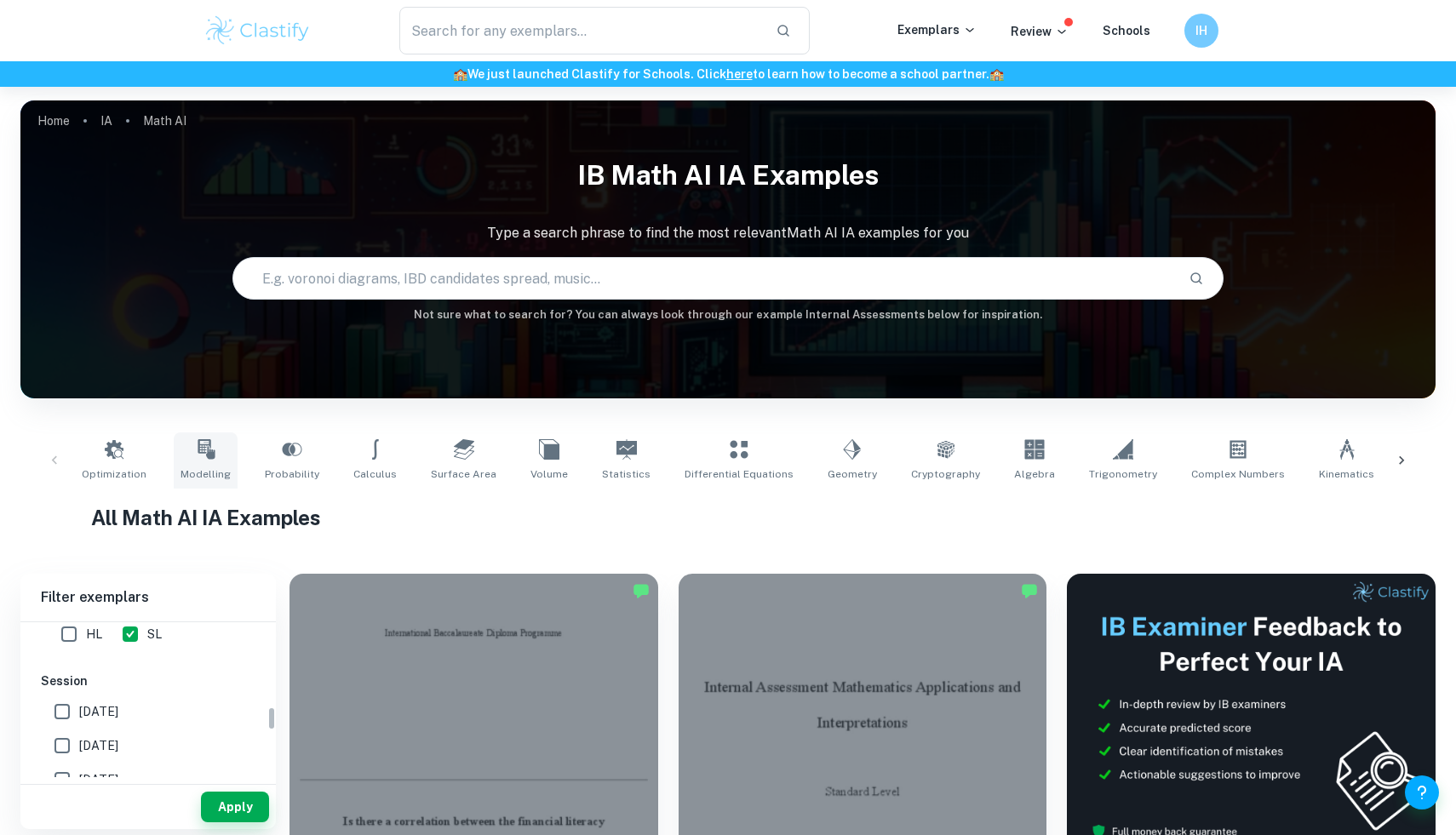
click at [198, 467] on span "Modelling" at bounding box center [205, 474] width 50 height 15
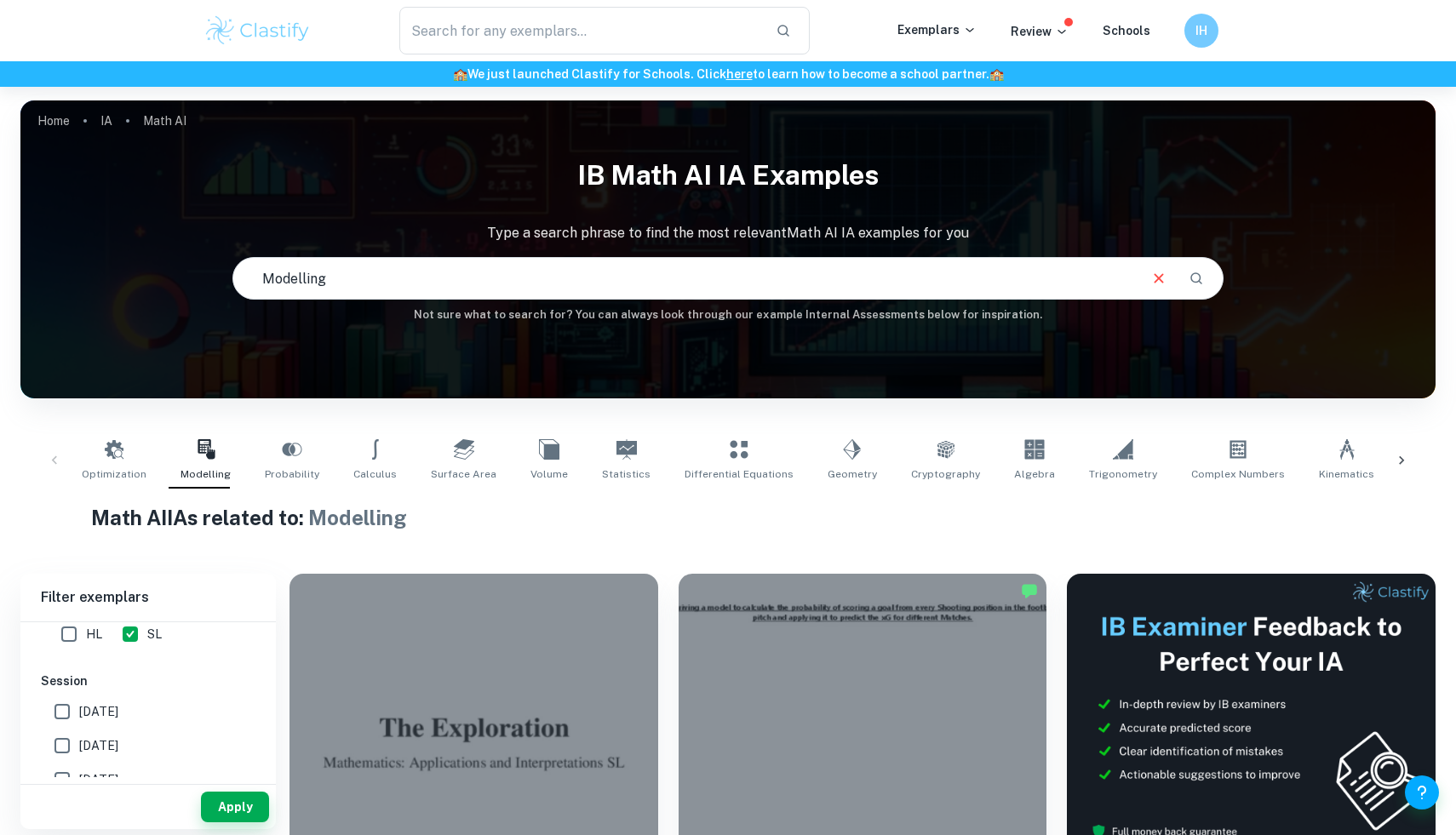
click at [610, 274] on input "Modelling" at bounding box center [685, 278] width 902 height 48
type input "Modelling sport"
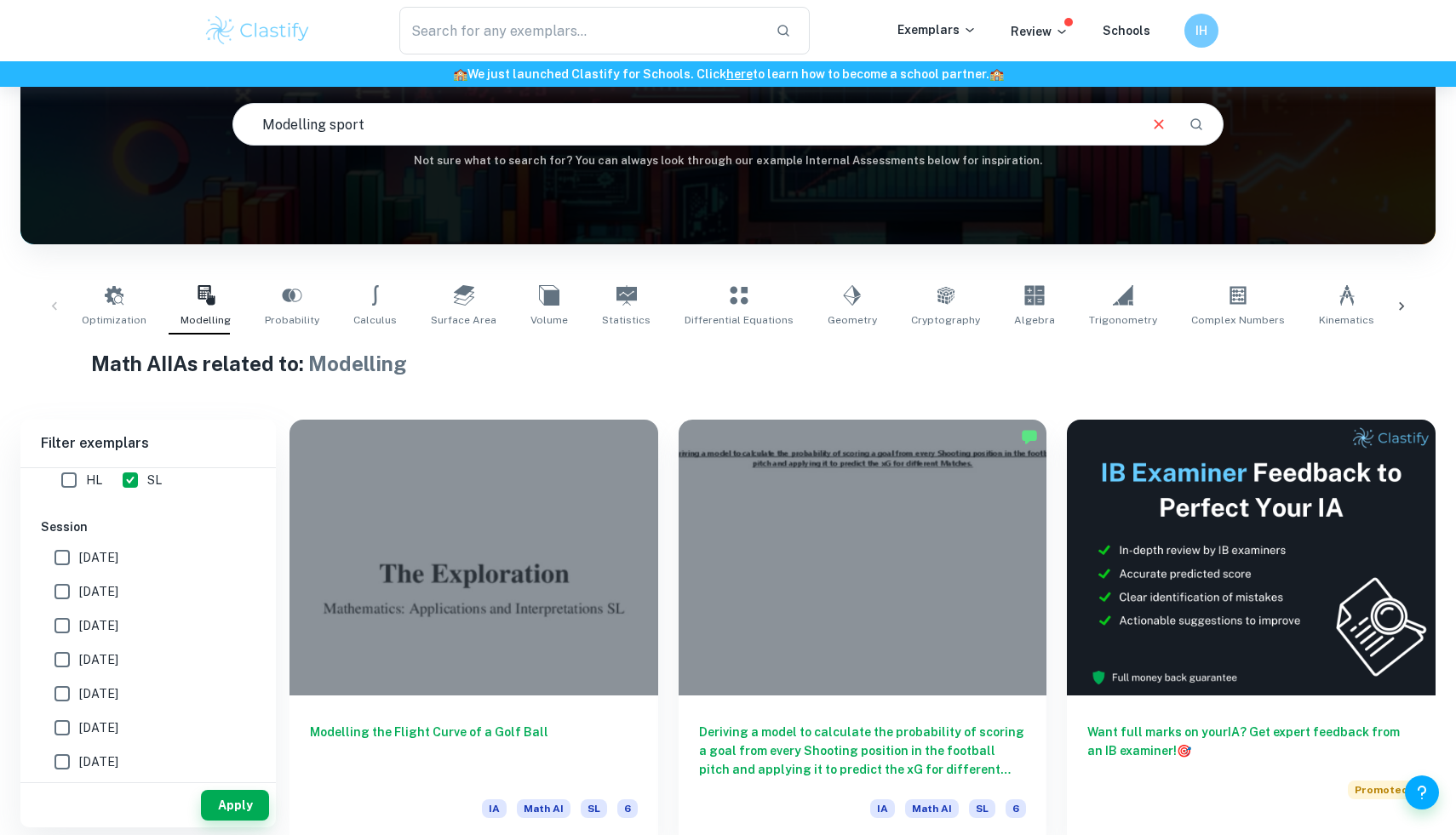
click at [510, 125] on input "Modelling sport" at bounding box center [685, 125] width 902 height 48
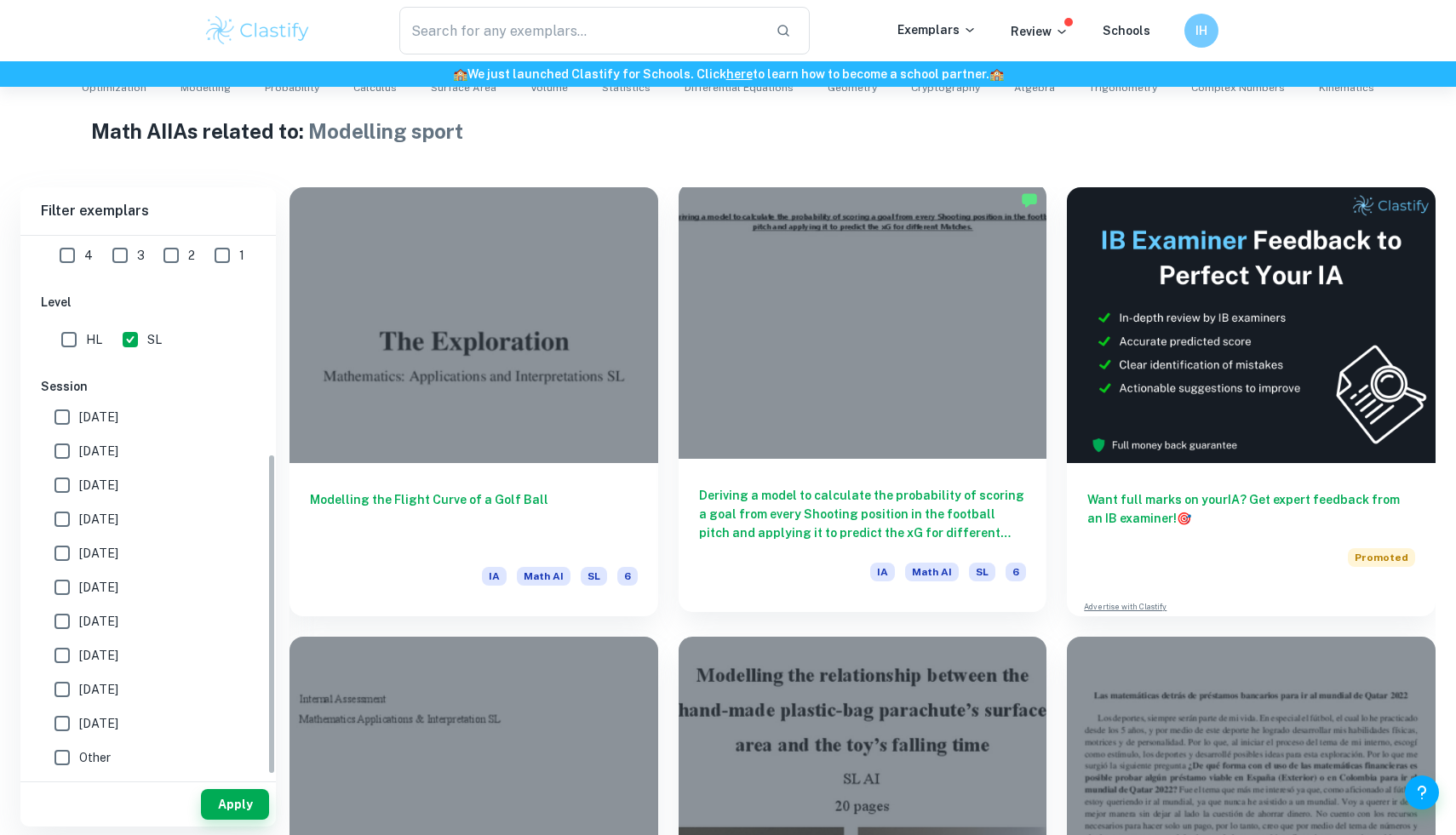
click at [780, 520] on h6 "Deriving a model to calculate the probability of scoring a goal from every Shoo…" at bounding box center [863, 514] width 328 height 56
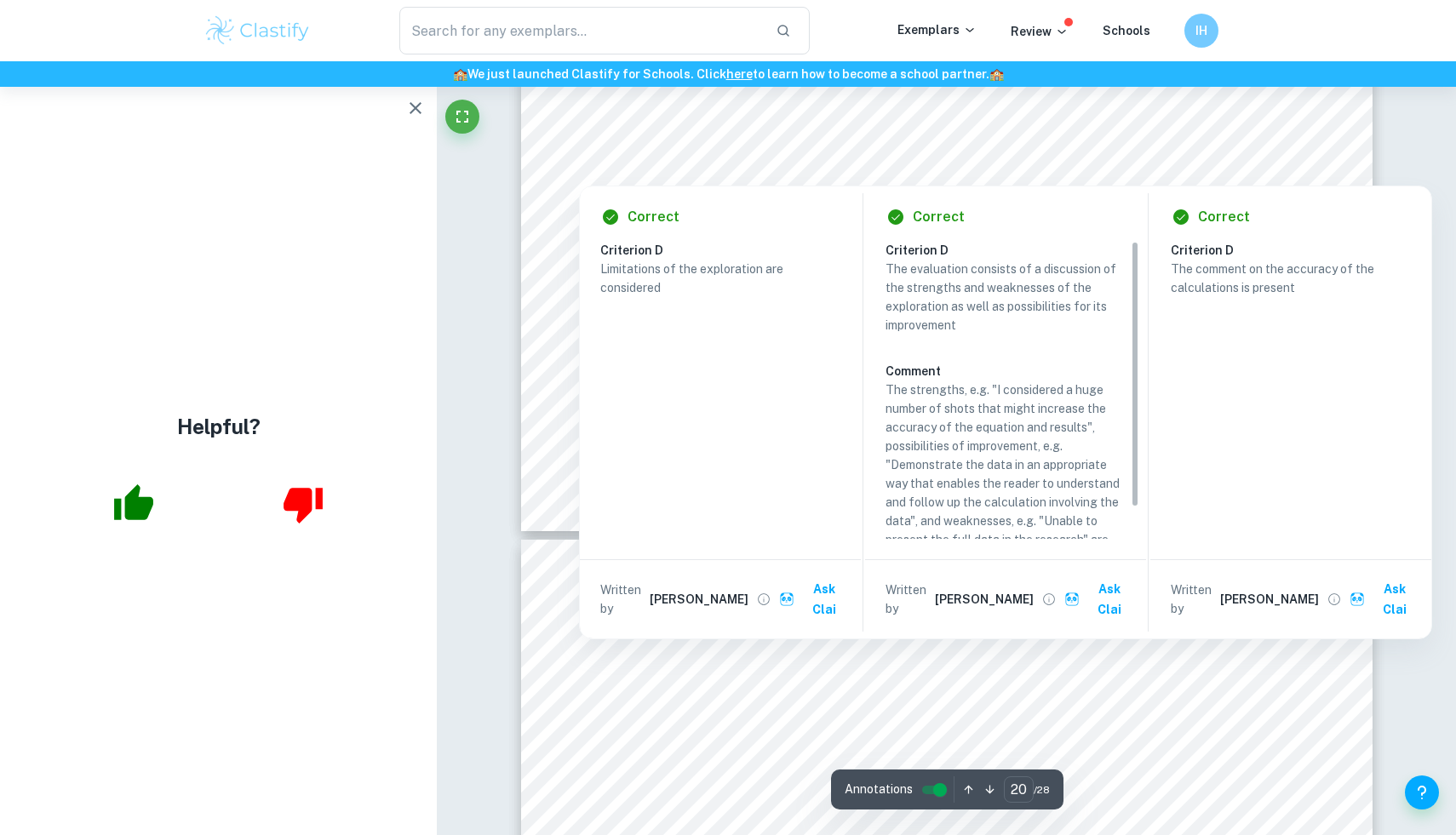
scroll to position [23951, 0]
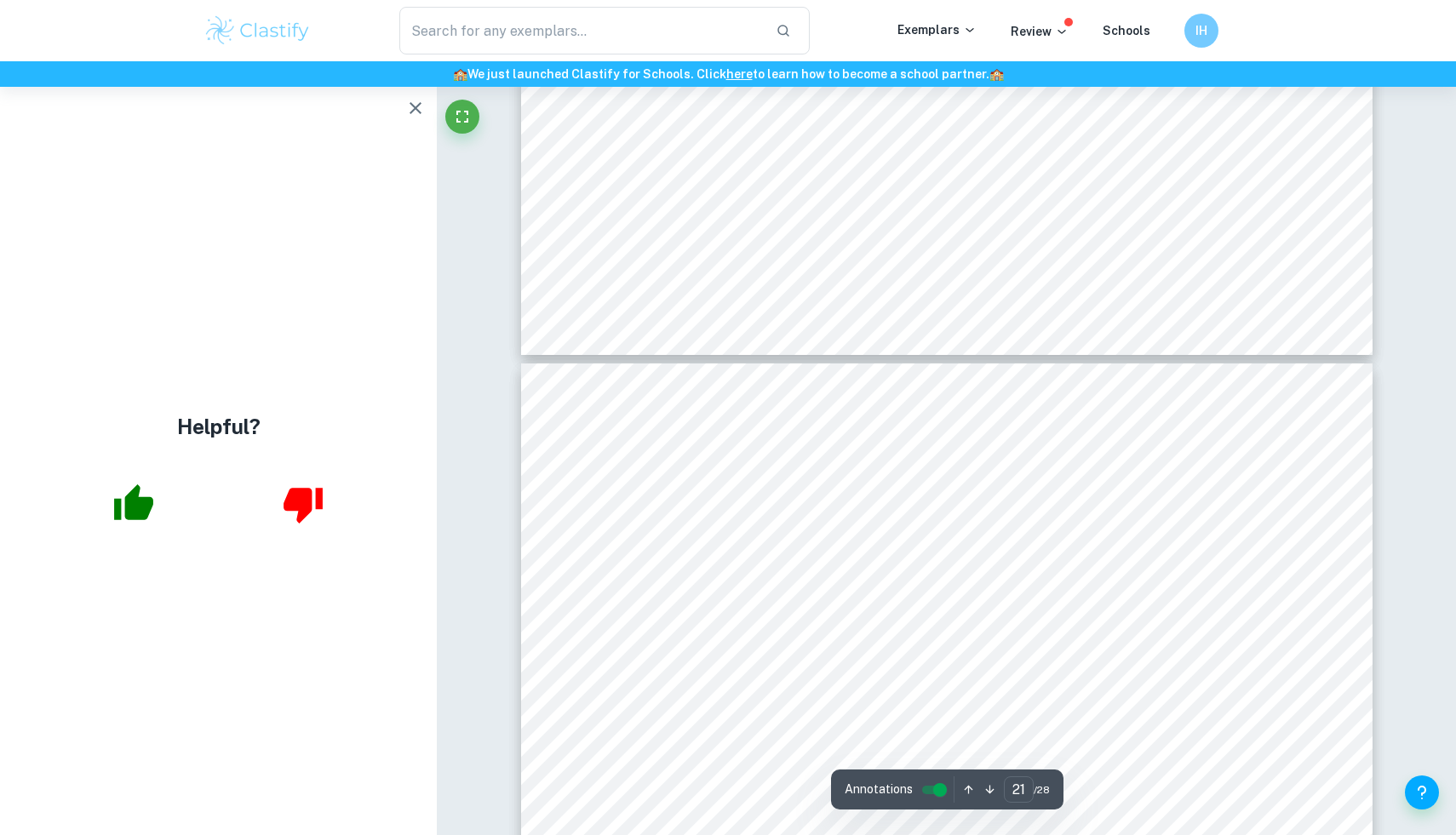
scroll to position [24142, 0]
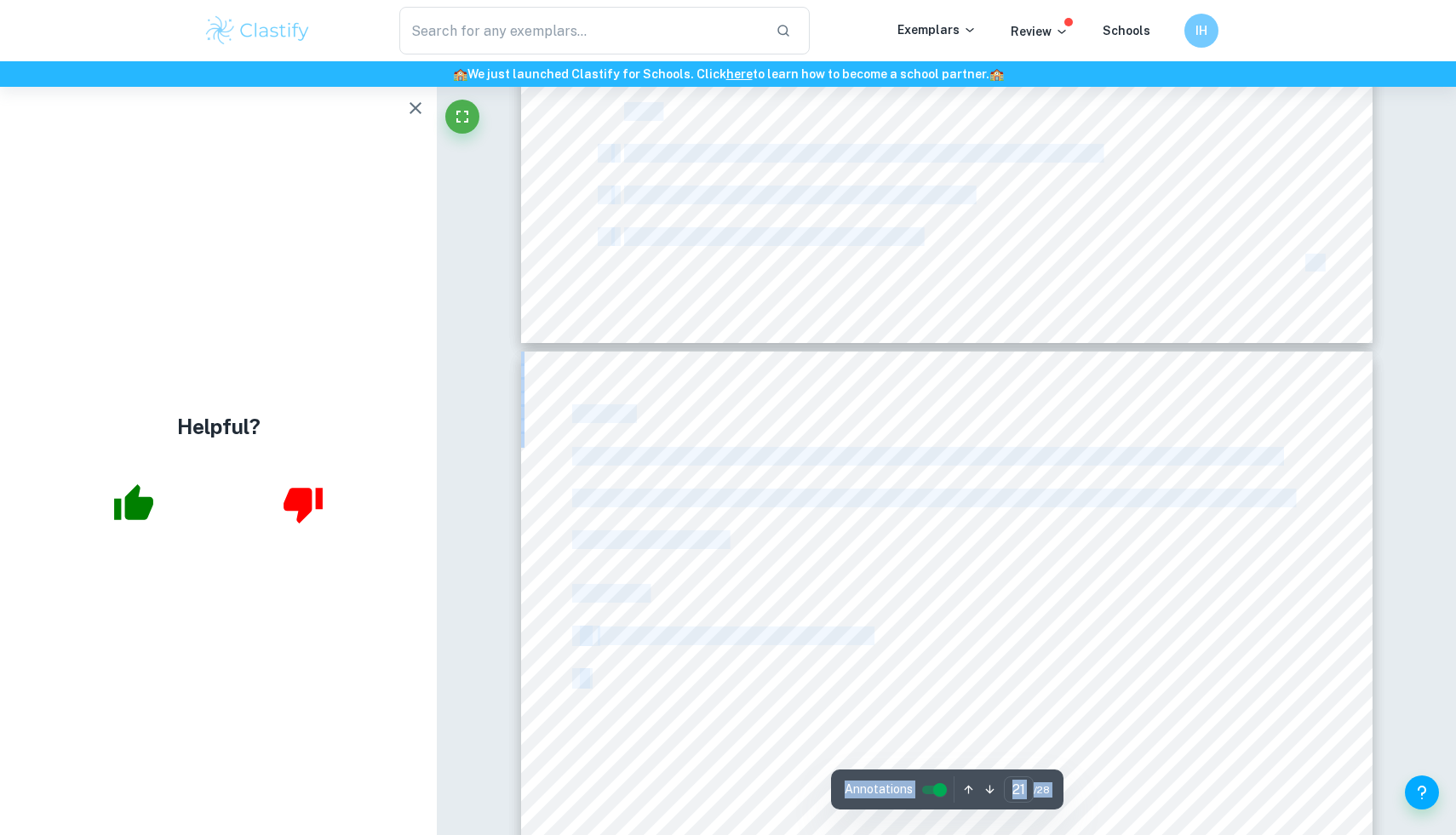
drag, startPoint x: 725, startPoint y: 534, endPoint x: 570, endPoint y: 457, distance: 173.1
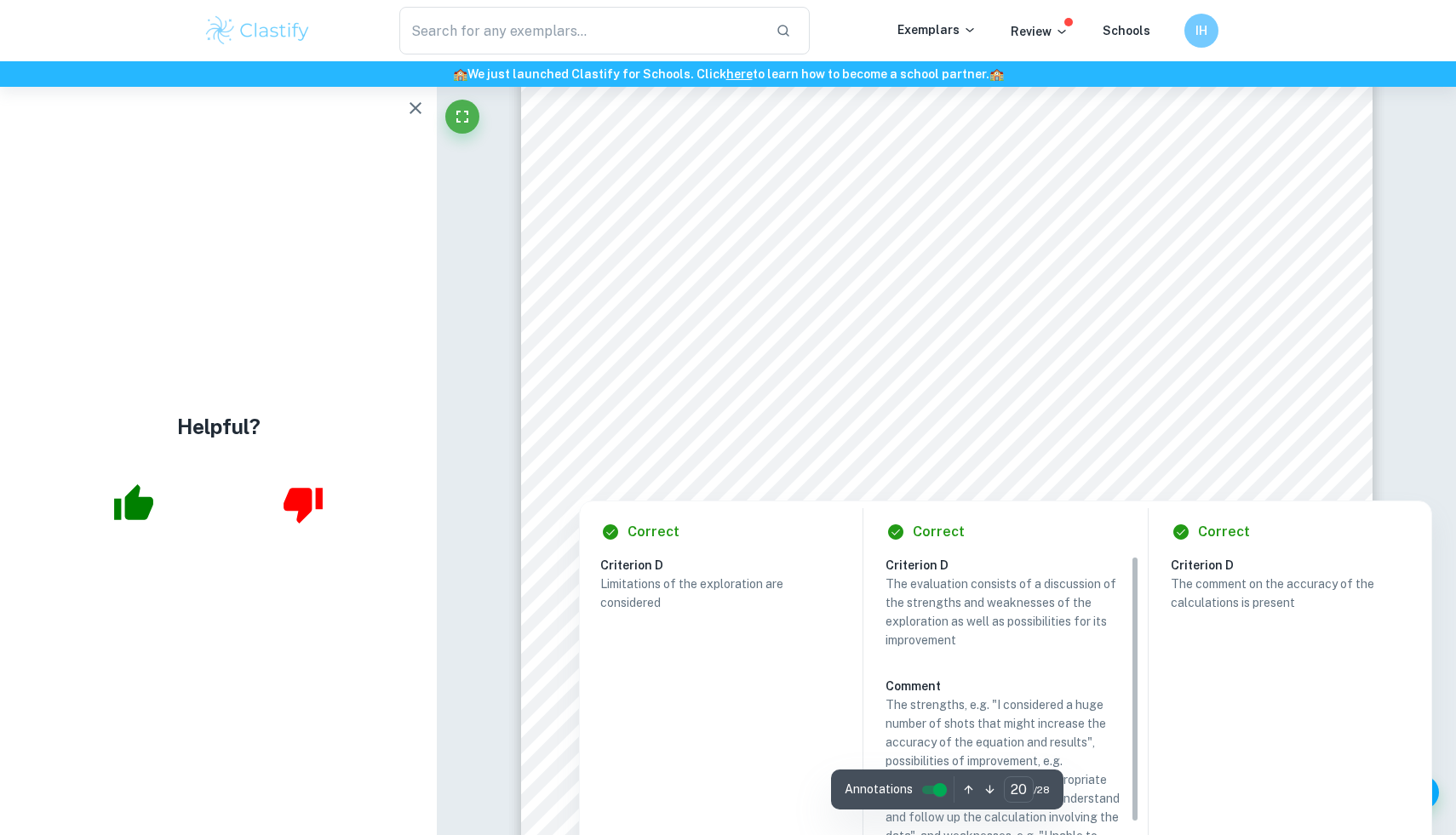
scroll to position [23647, 0]
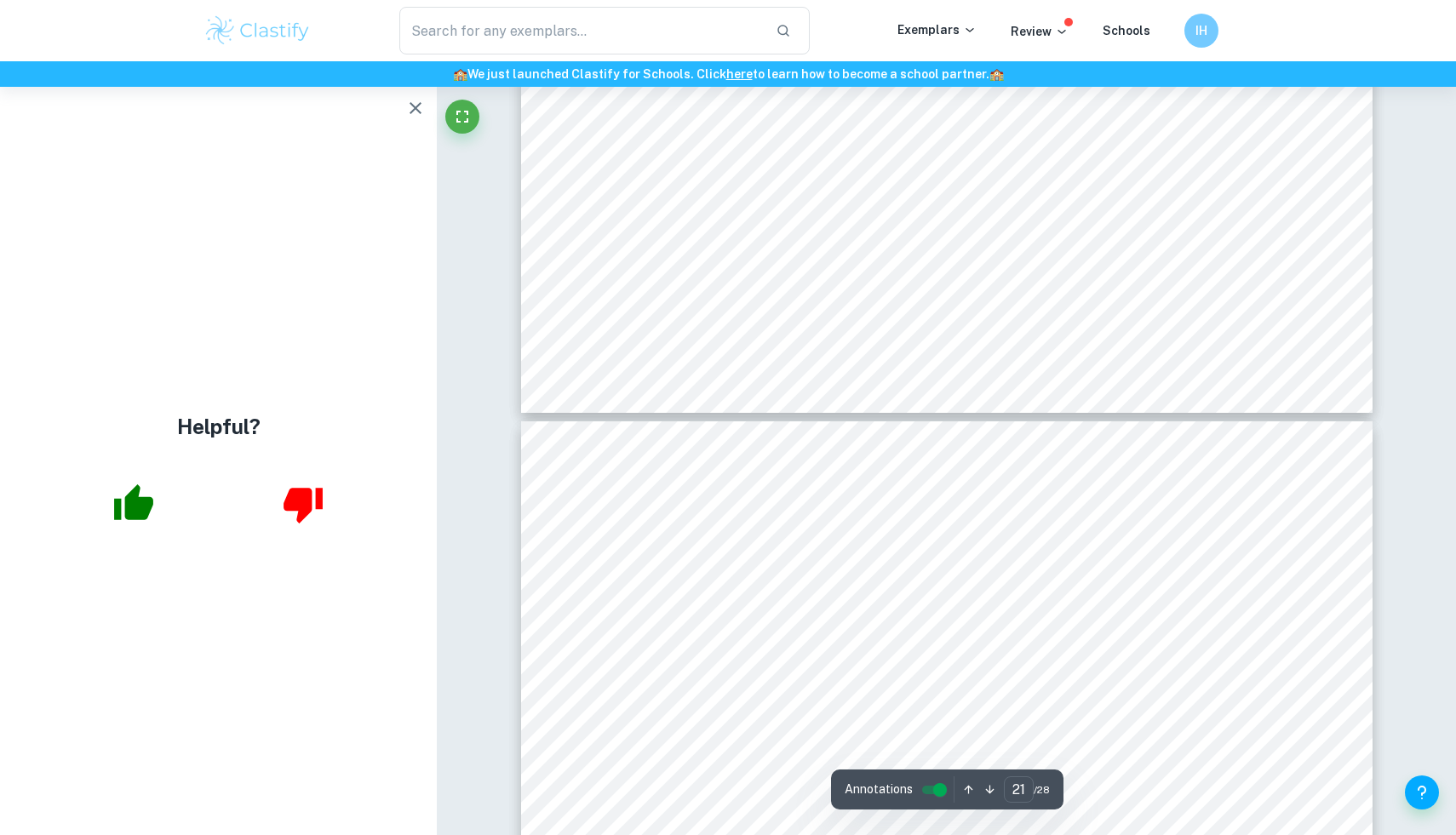
type input "20"
drag, startPoint x: 565, startPoint y: 237, endPoint x: 1329, endPoint y: 324, distance: 768.9
click at [1329, 324] on div "20 different sciences mathematics and sport sciences initiated a relationship b…" at bounding box center [947, 578] width 851 height 1204
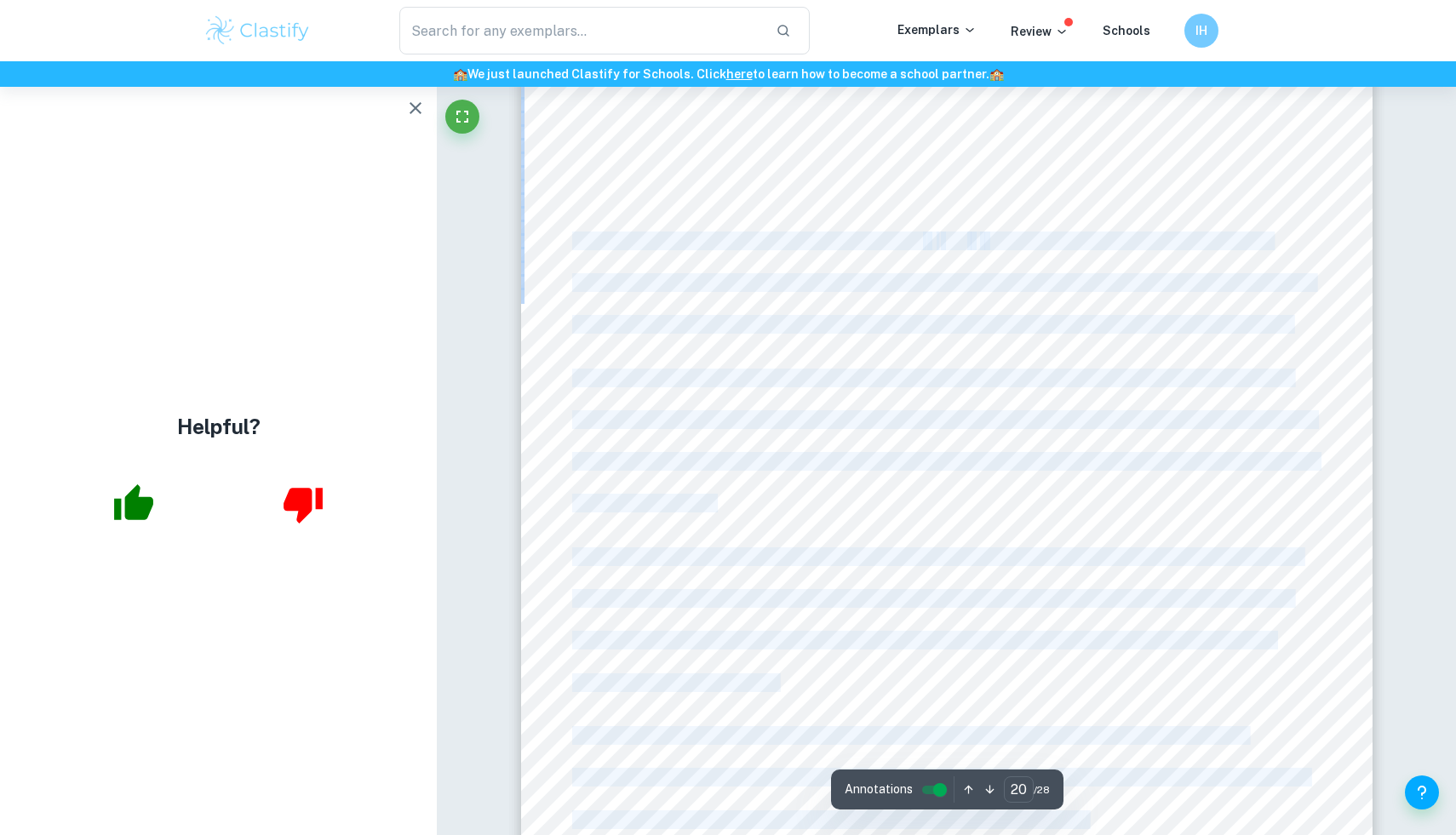
drag, startPoint x: 1301, startPoint y: 331, endPoint x: 574, endPoint y: 234, distance: 733.4
click at [574, 233] on div "20 different sciences mathematics and sport sciences initiated a relationship b…" at bounding box center [947, 578] width 851 height 1204
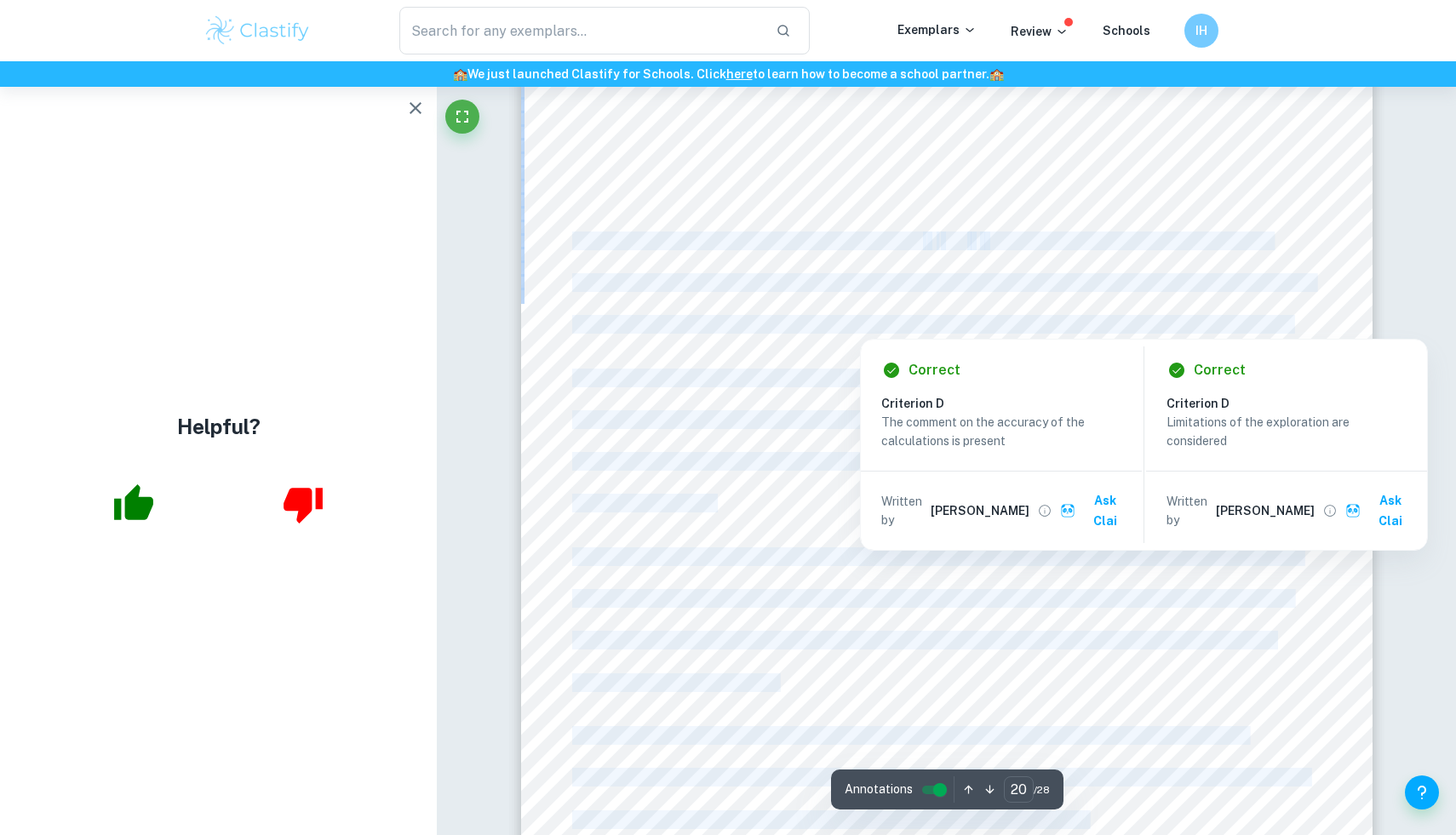
copy div "Lor Ipsu do sitamet co adi elitseddoei tempori: Utl e dol m aliquaenima mi ven …"
